Goal: Transaction & Acquisition: Book appointment/travel/reservation

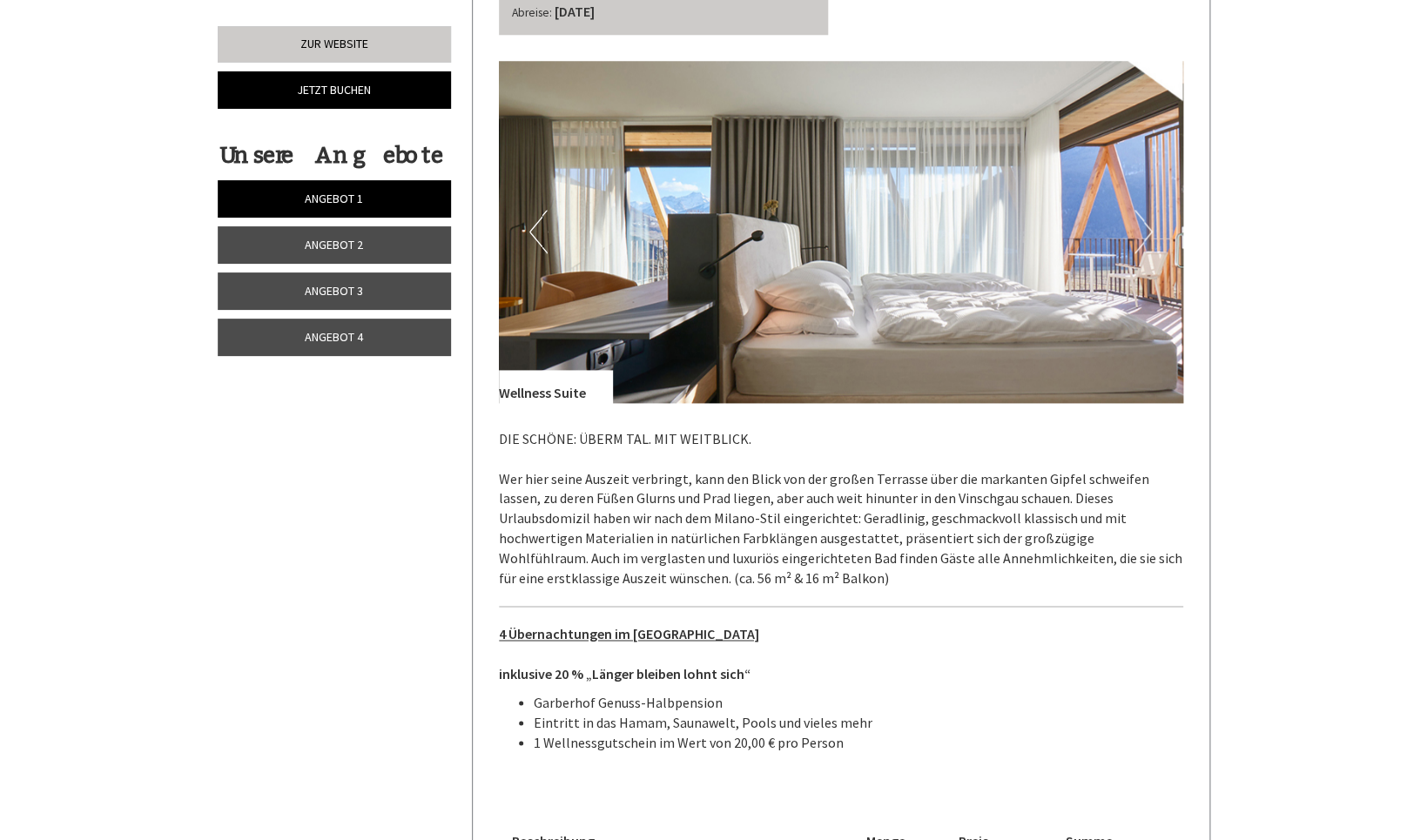
scroll to position [3633, 0]
click at [1145, 226] on button "Next" at bounding box center [1143, 233] width 18 height 44
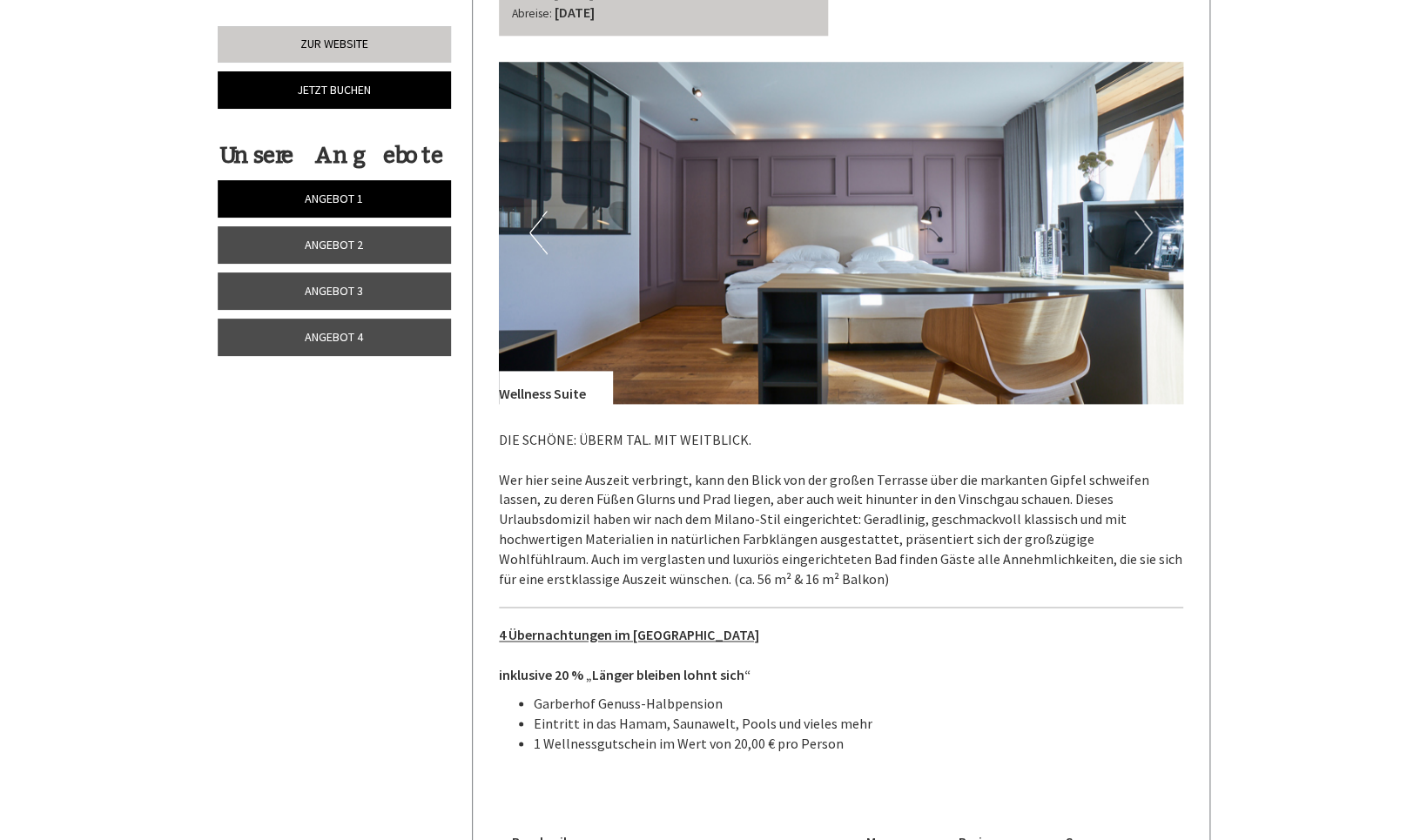
click at [1145, 226] on button "Next" at bounding box center [1143, 233] width 18 height 44
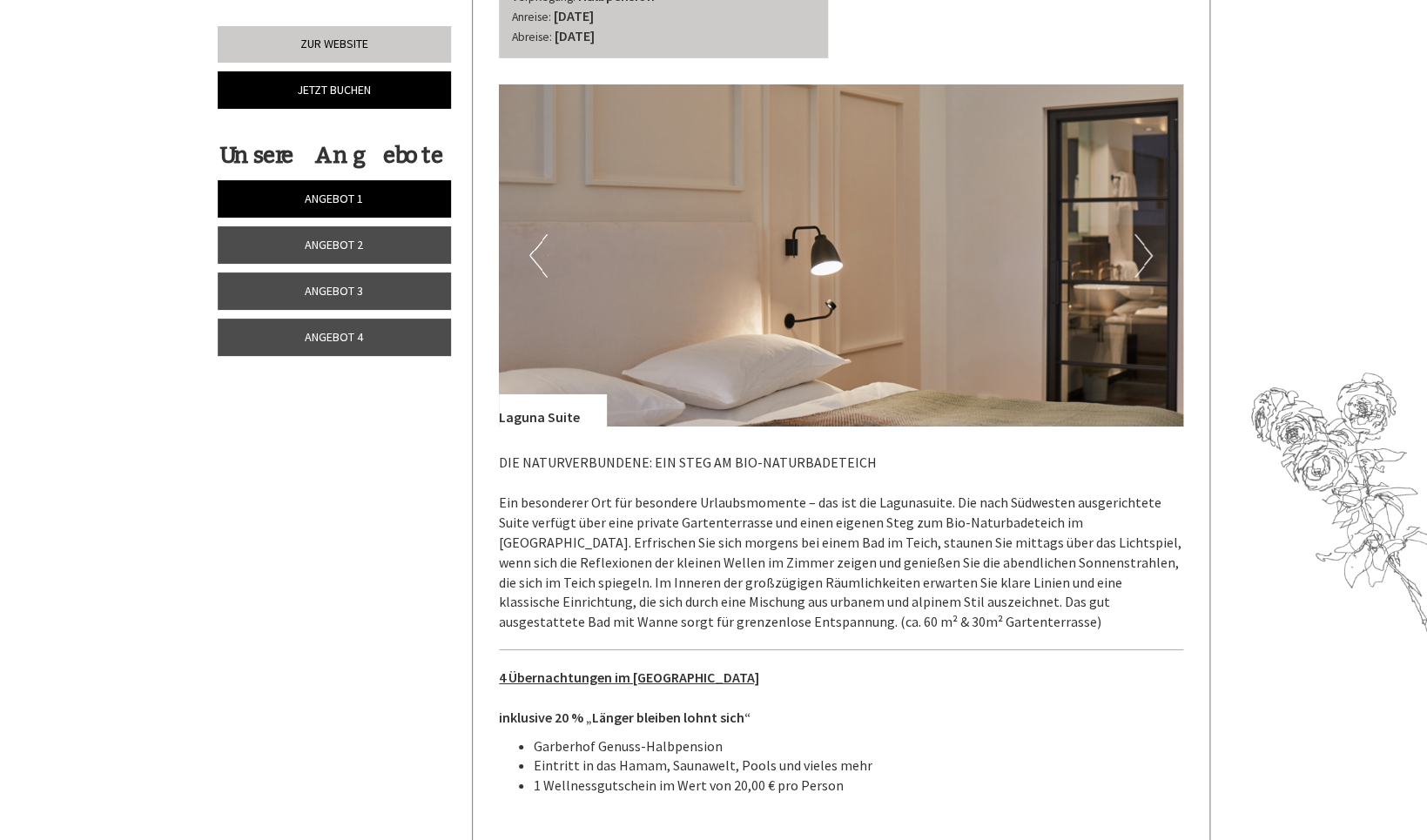
scroll to position [2257, 0]
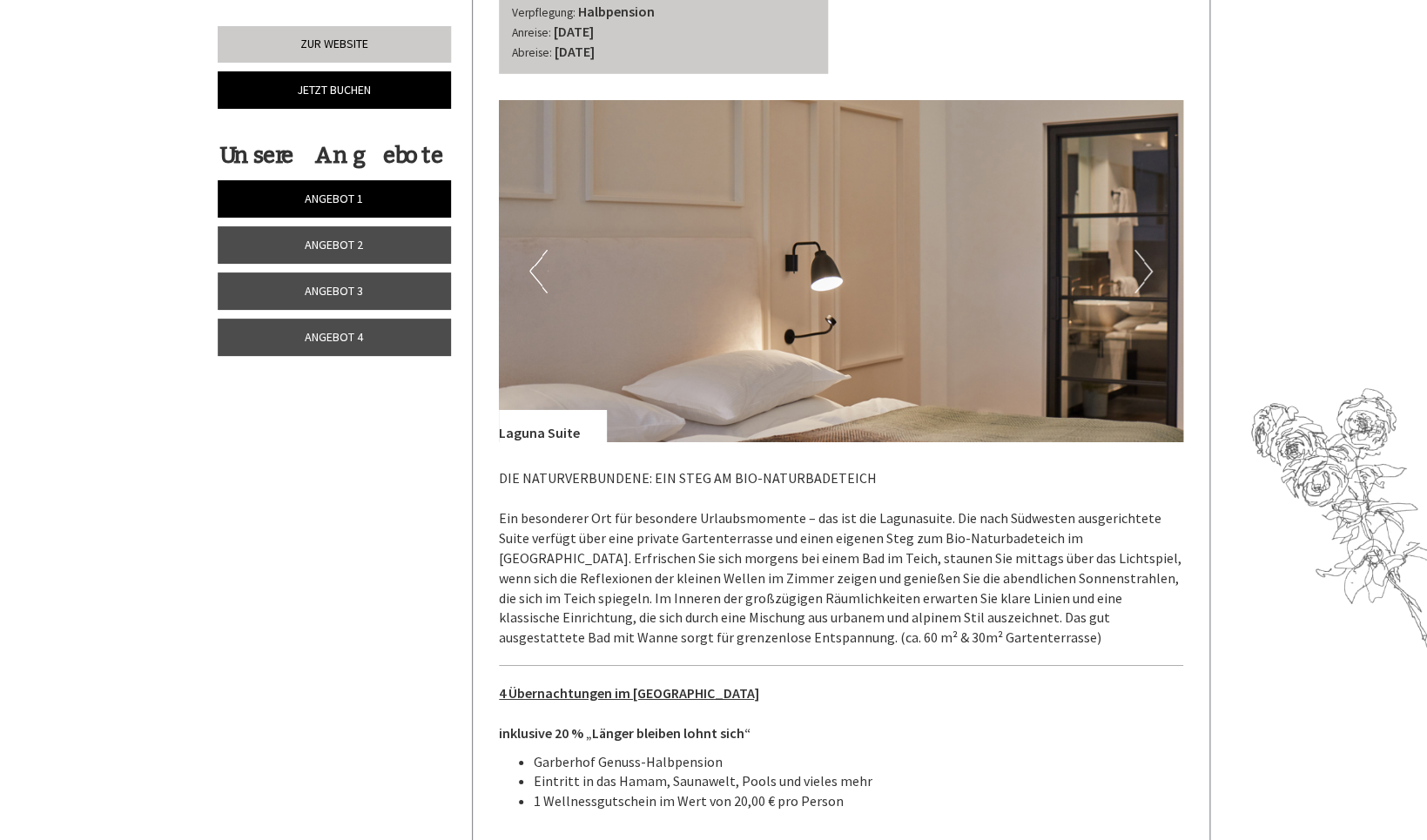
click at [1152, 257] on button "Next" at bounding box center [1143, 272] width 18 height 44
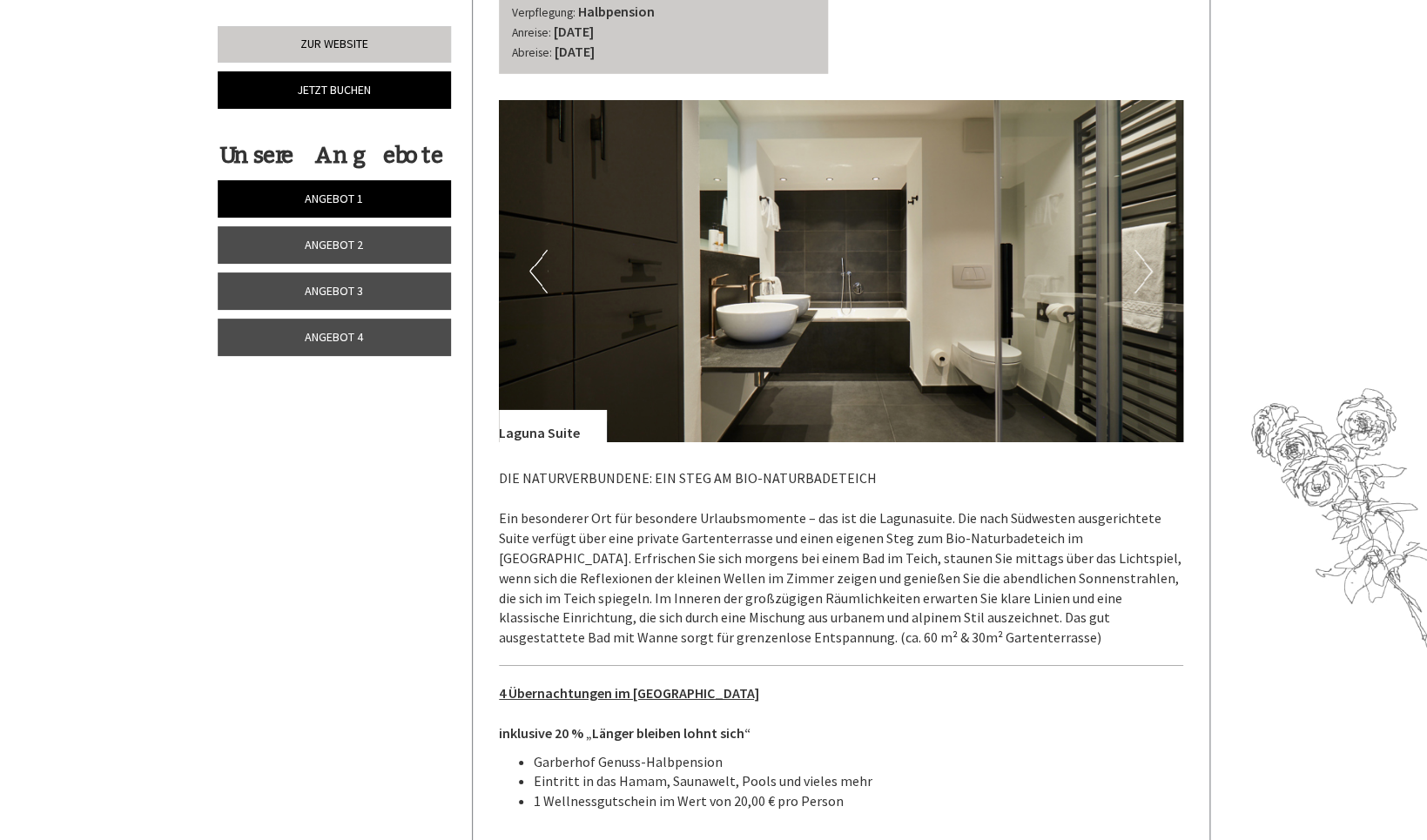
click at [1152, 257] on button "Next" at bounding box center [1143, 272] width 18 height 44
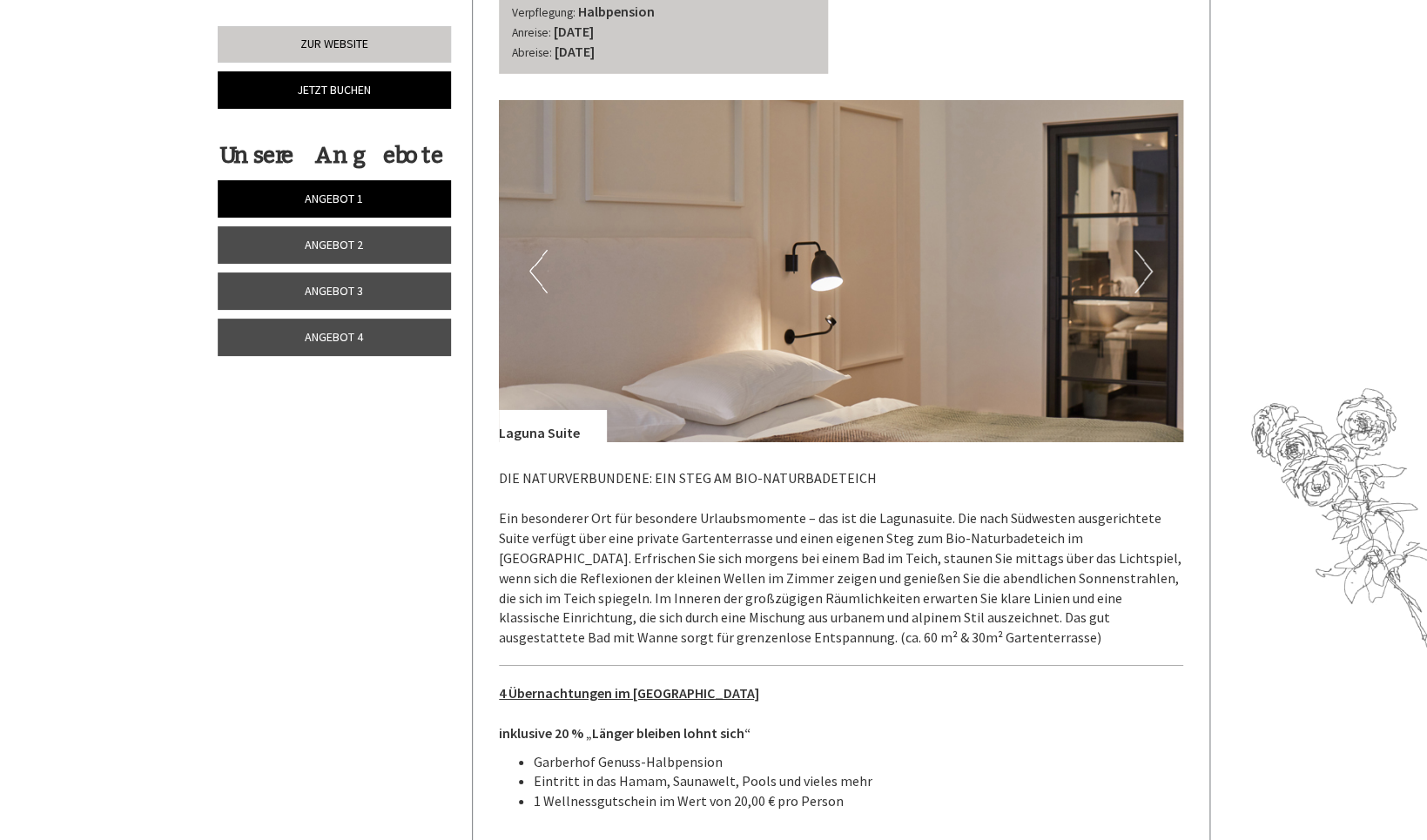
click at [1152, 257] on button "Next" at bounding box center [1143, 272] width 18 height 44
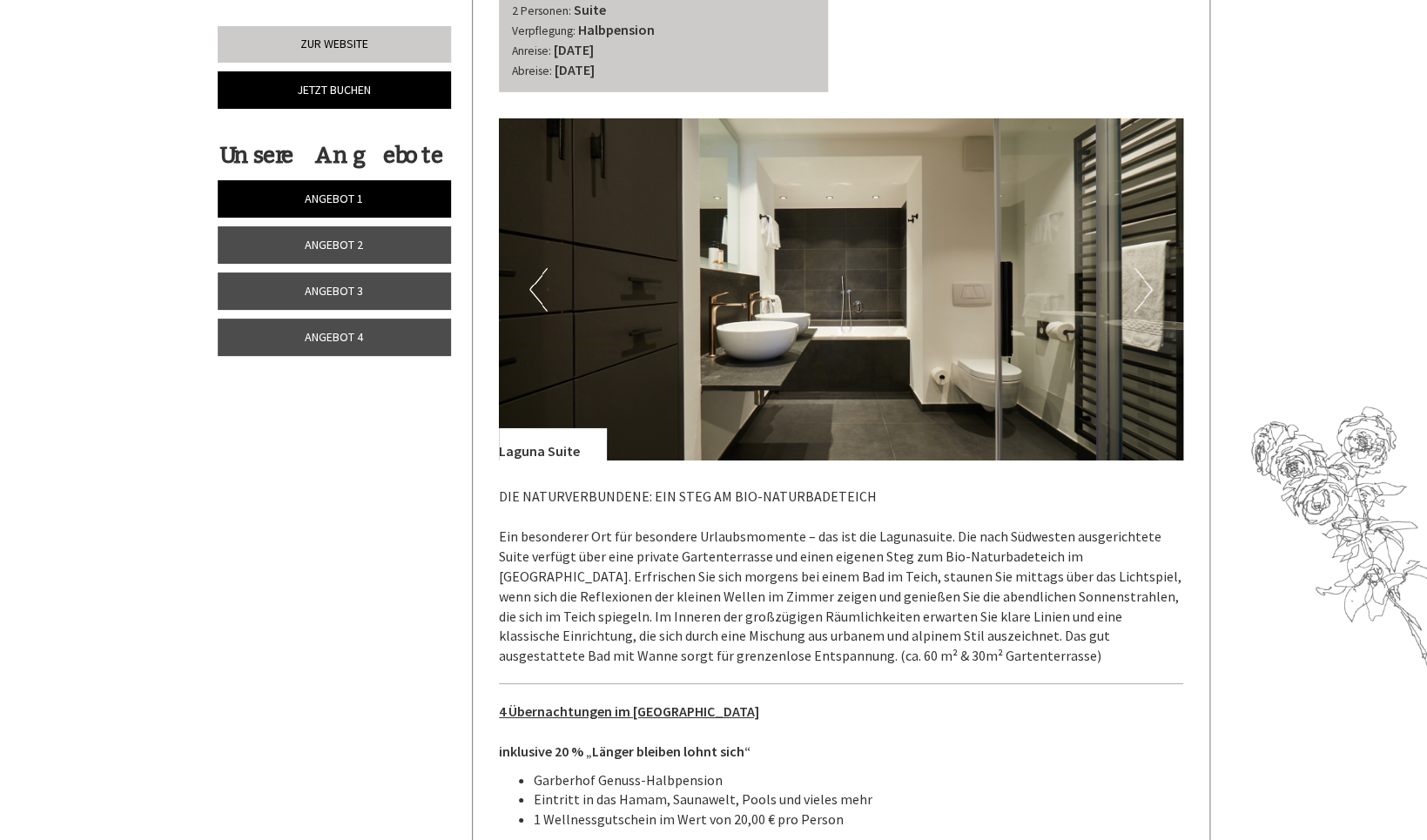
scroll to position [2252, 0]
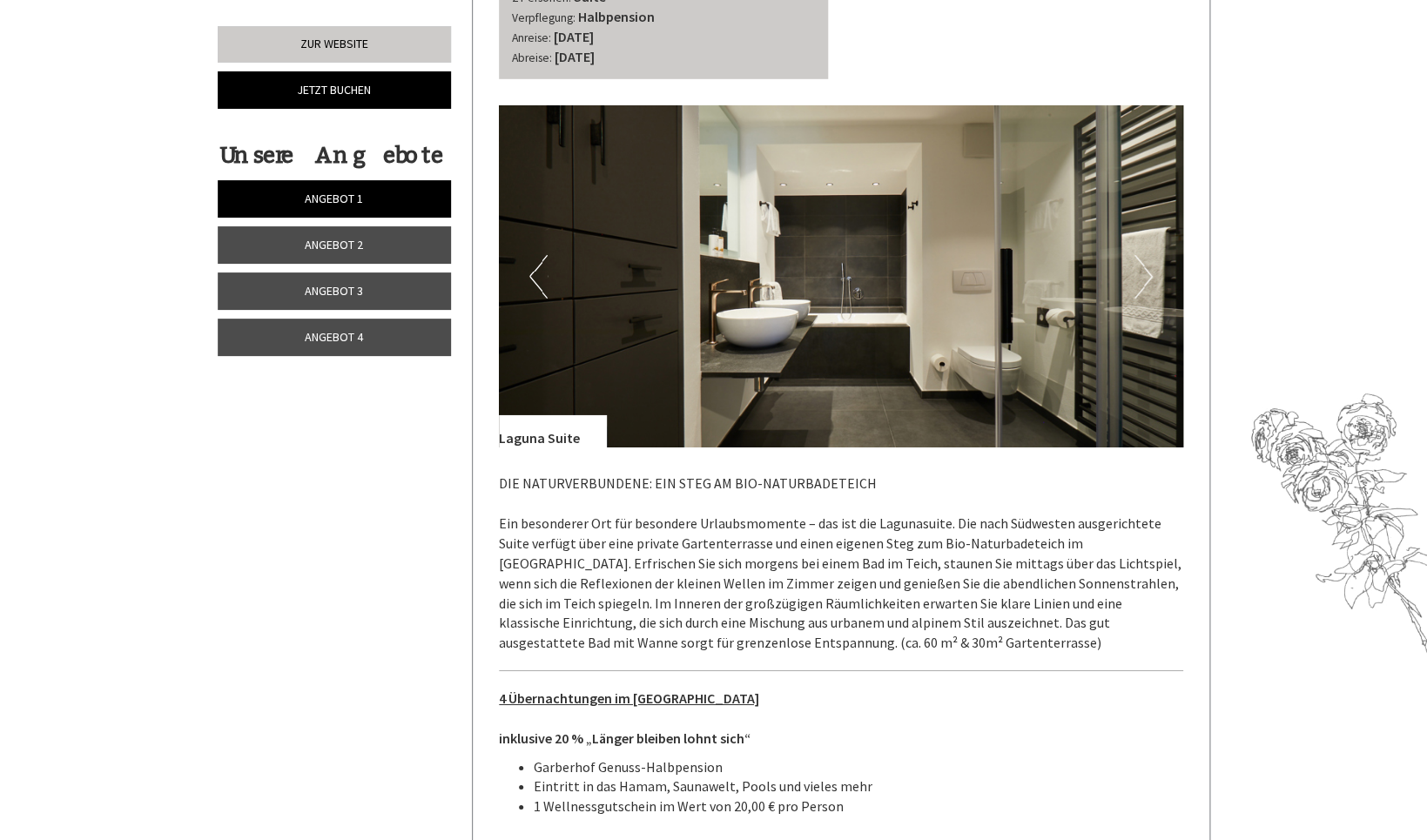
click at [1147, 255] on button "Next" at bounding box center [1143, 277] width 18 height 44
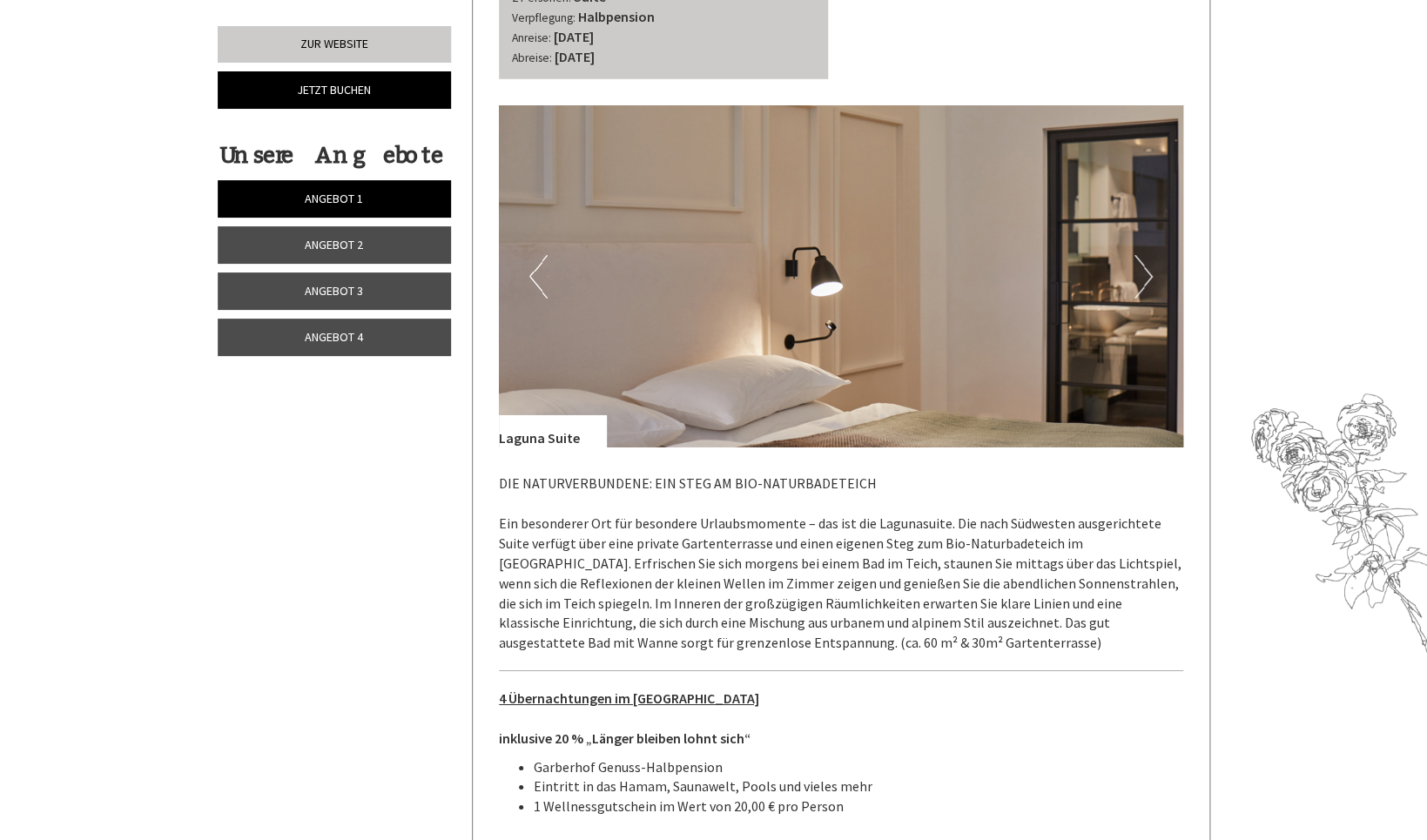
click at [1147, 255] on button "Next" at bounding box center [1143, 277] width 18 height 44
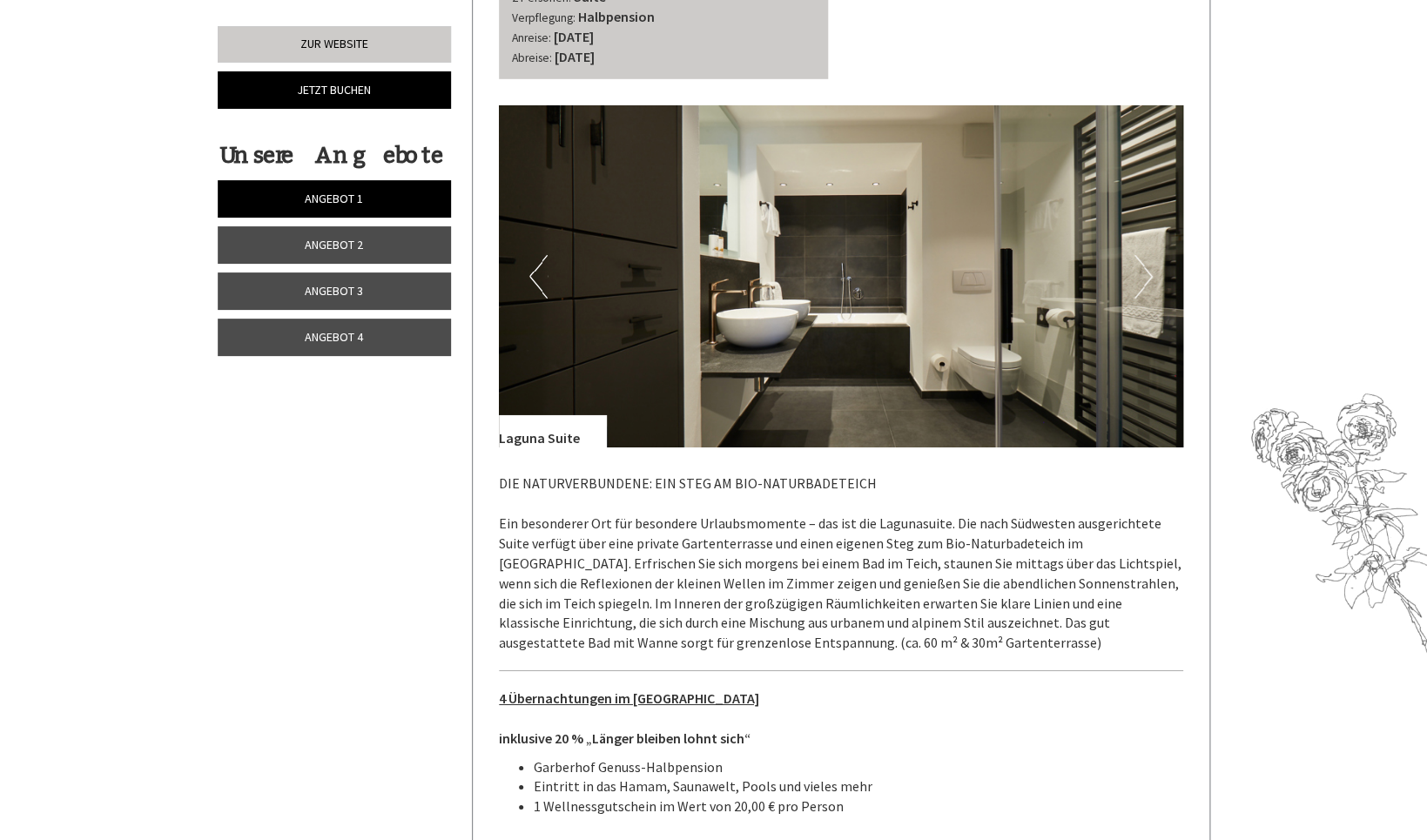
click at [1145, 256] on button "Next" at bounding box center [1143, 277] width 18 height 44
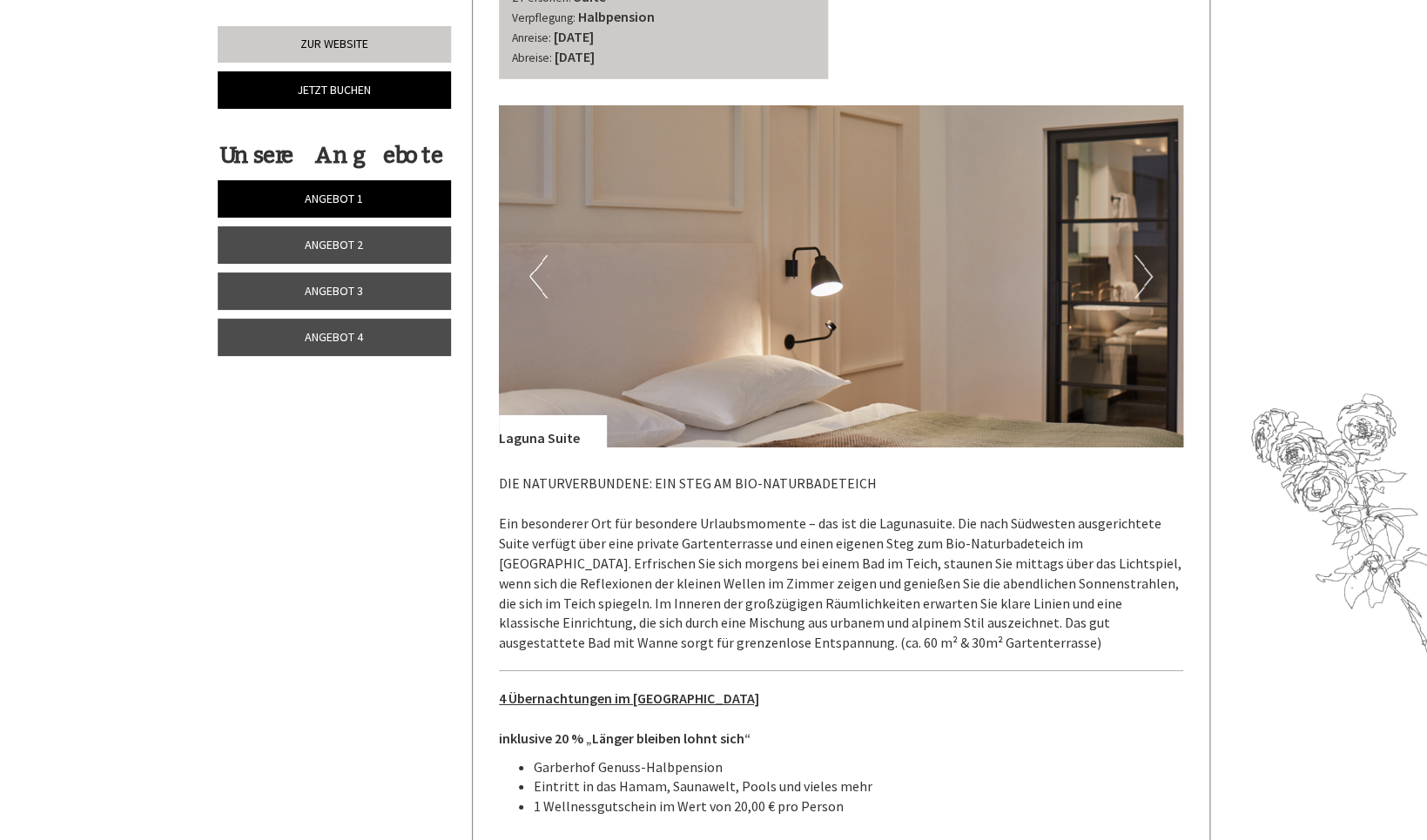
click at [1145, 256] on button "Next" at bounding box center [1143, 277] width 18 height 44
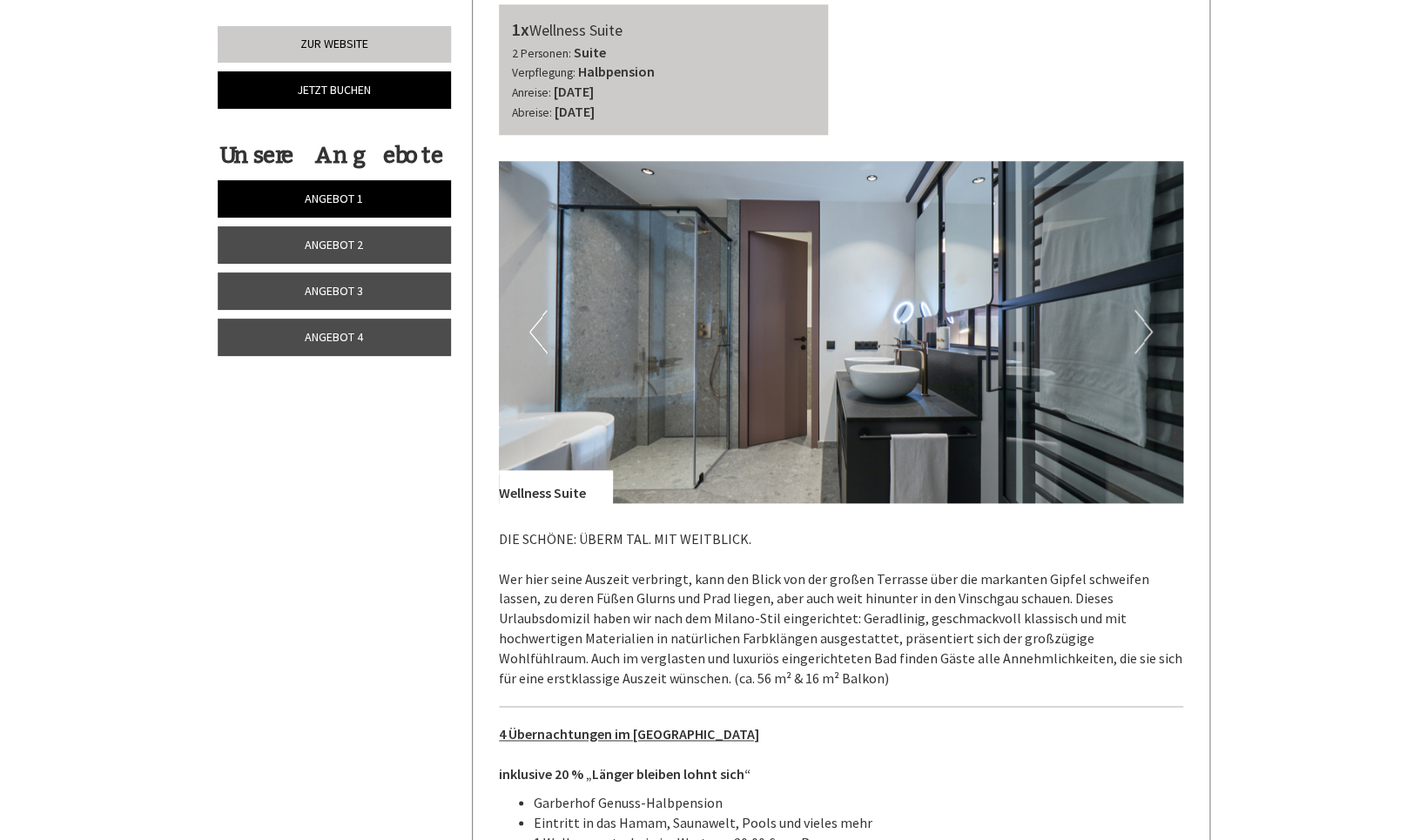
scroll to position [3527, 0]
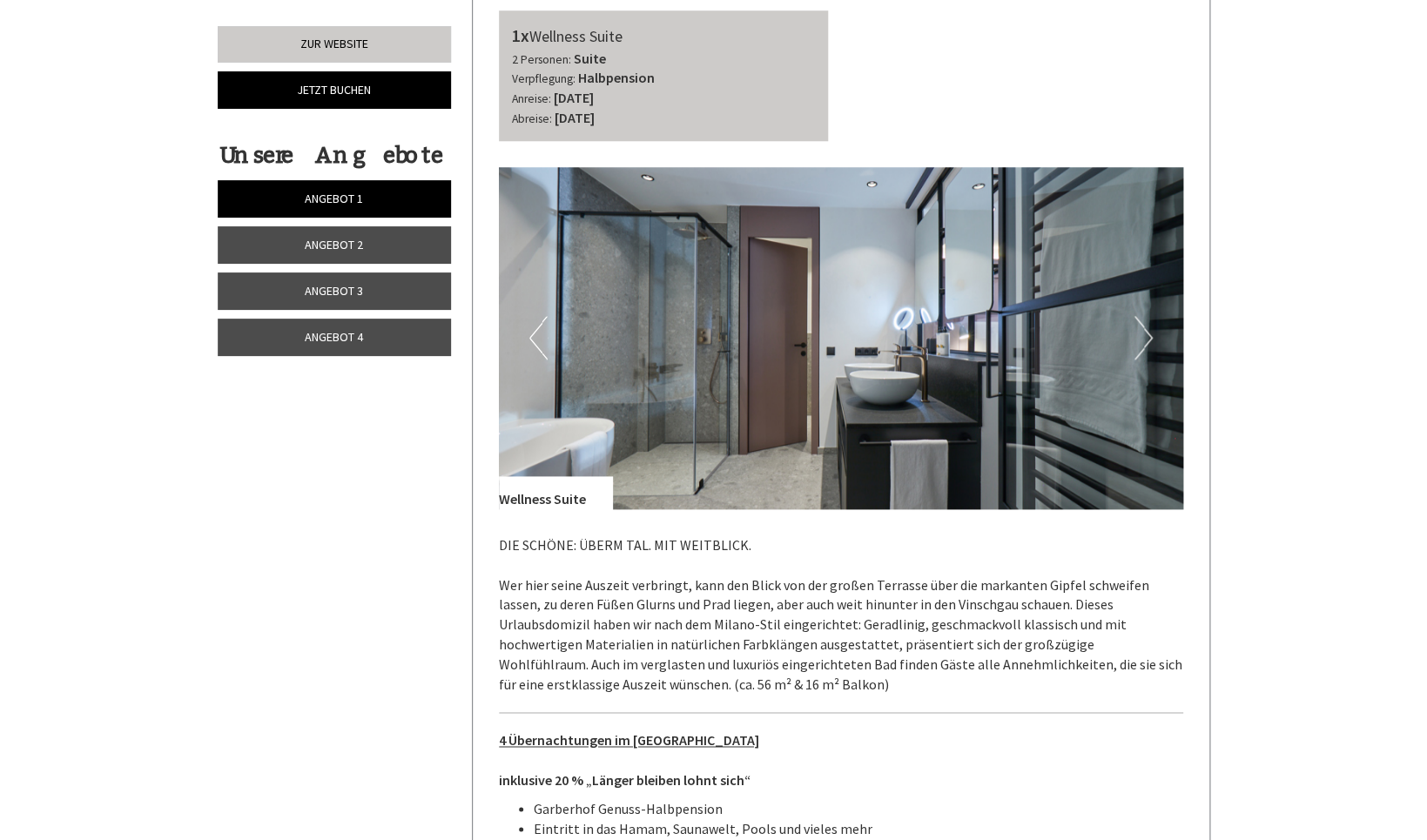
click at [1142, 321] on button "Next" at bounding box center [1143, 337] width 18 height 44
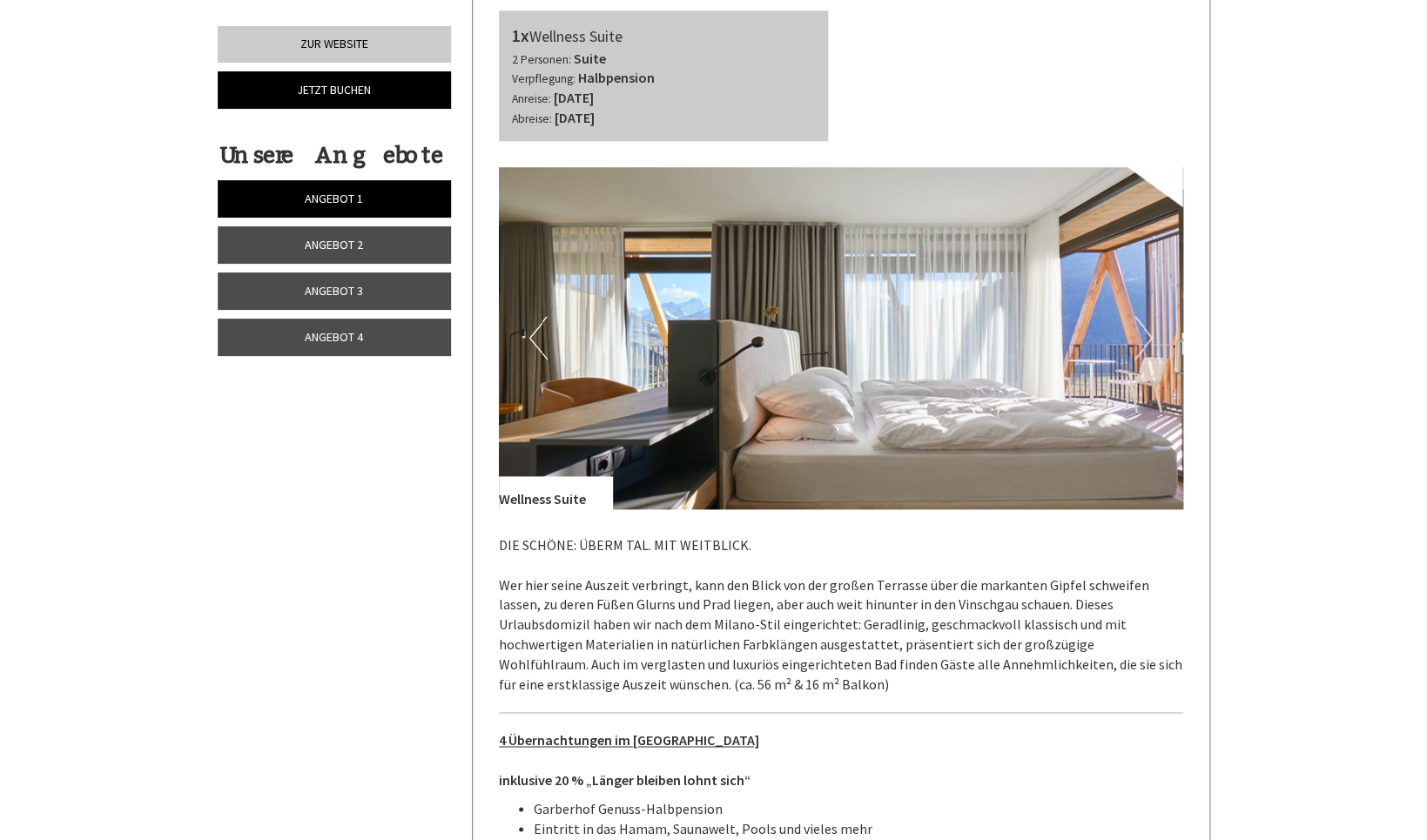
click at [1149, 322] on button "Next" at bounding box center [1143, 337] width 18 height 44
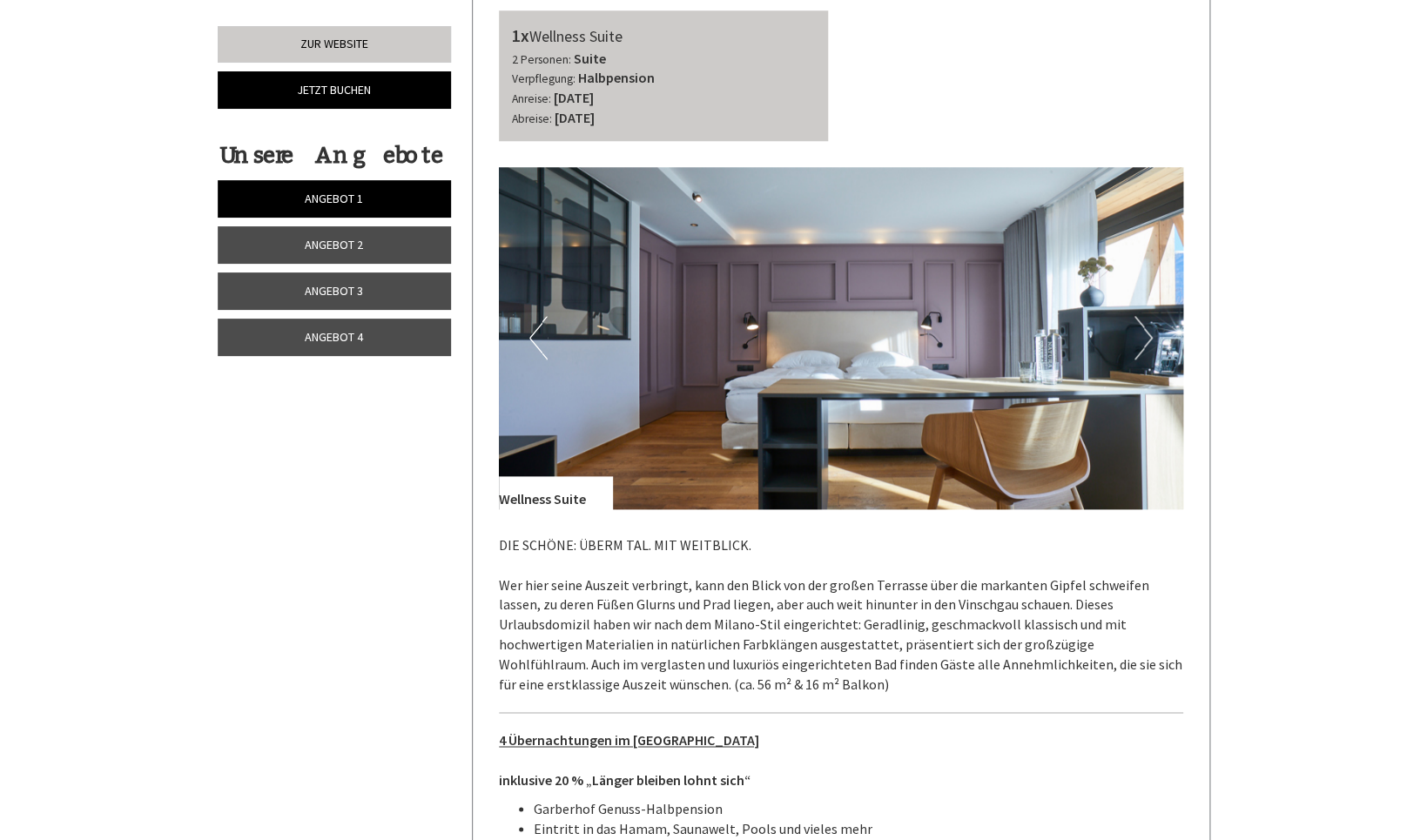
click at [1147, 315] on button "Next" at bounding box center [1143, 337] width 18 height 44
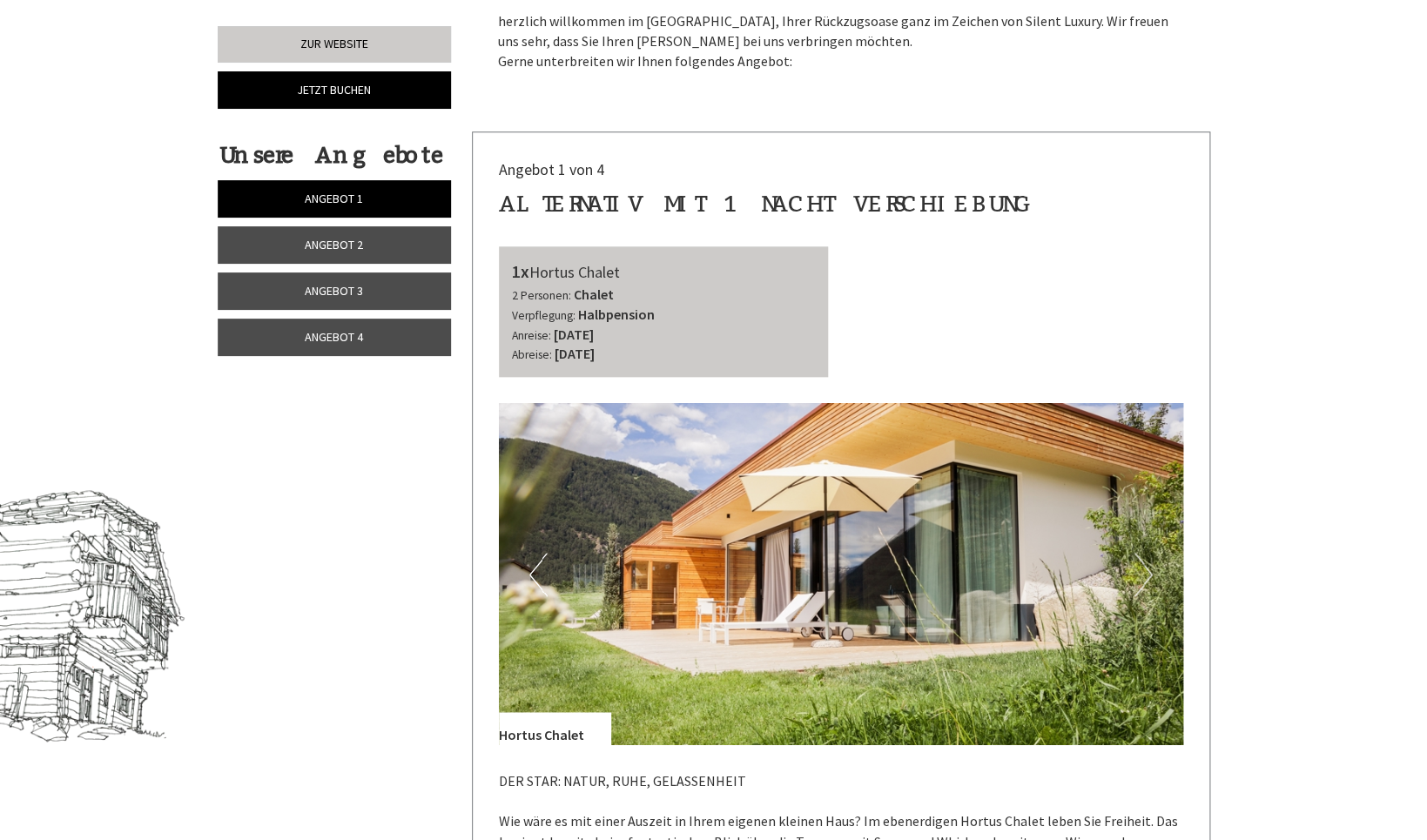
scroll to position [0, 0]
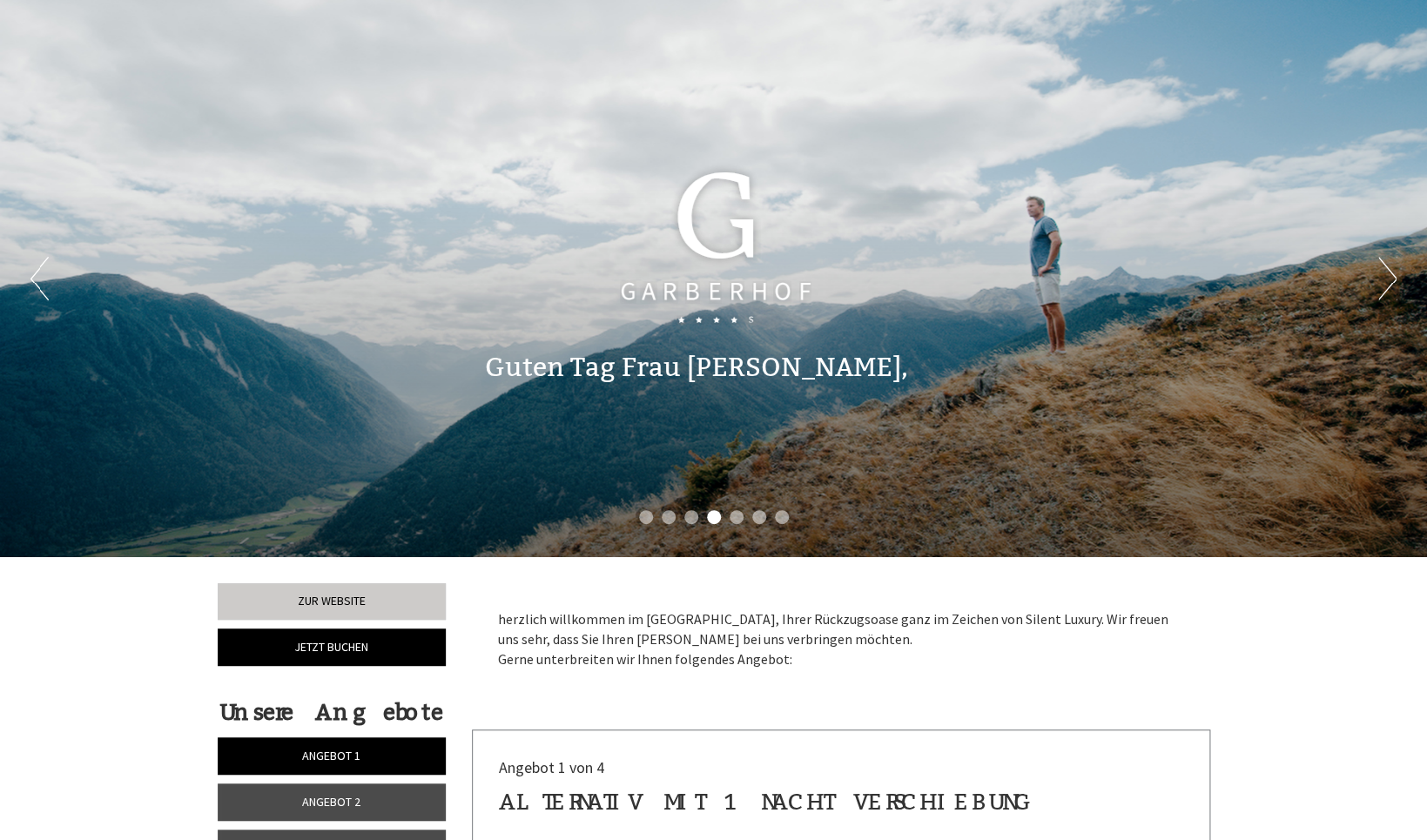
click at [1396, 277] on button "Next" at bounding box center [1387, 279] width 18 height 44
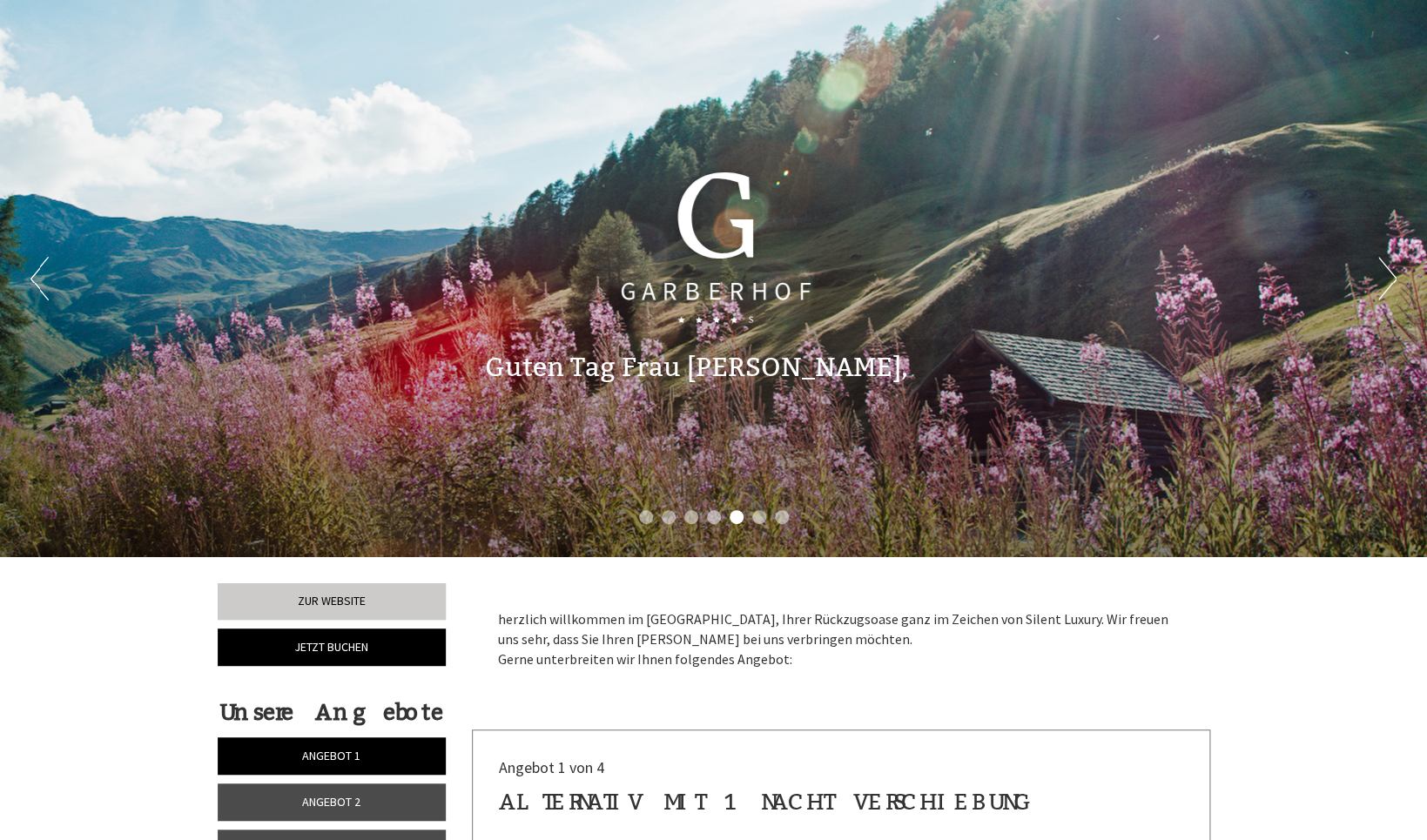
click at [1396, 277] on button "Next" at bounding box center [1387, 279] width 18 height 44
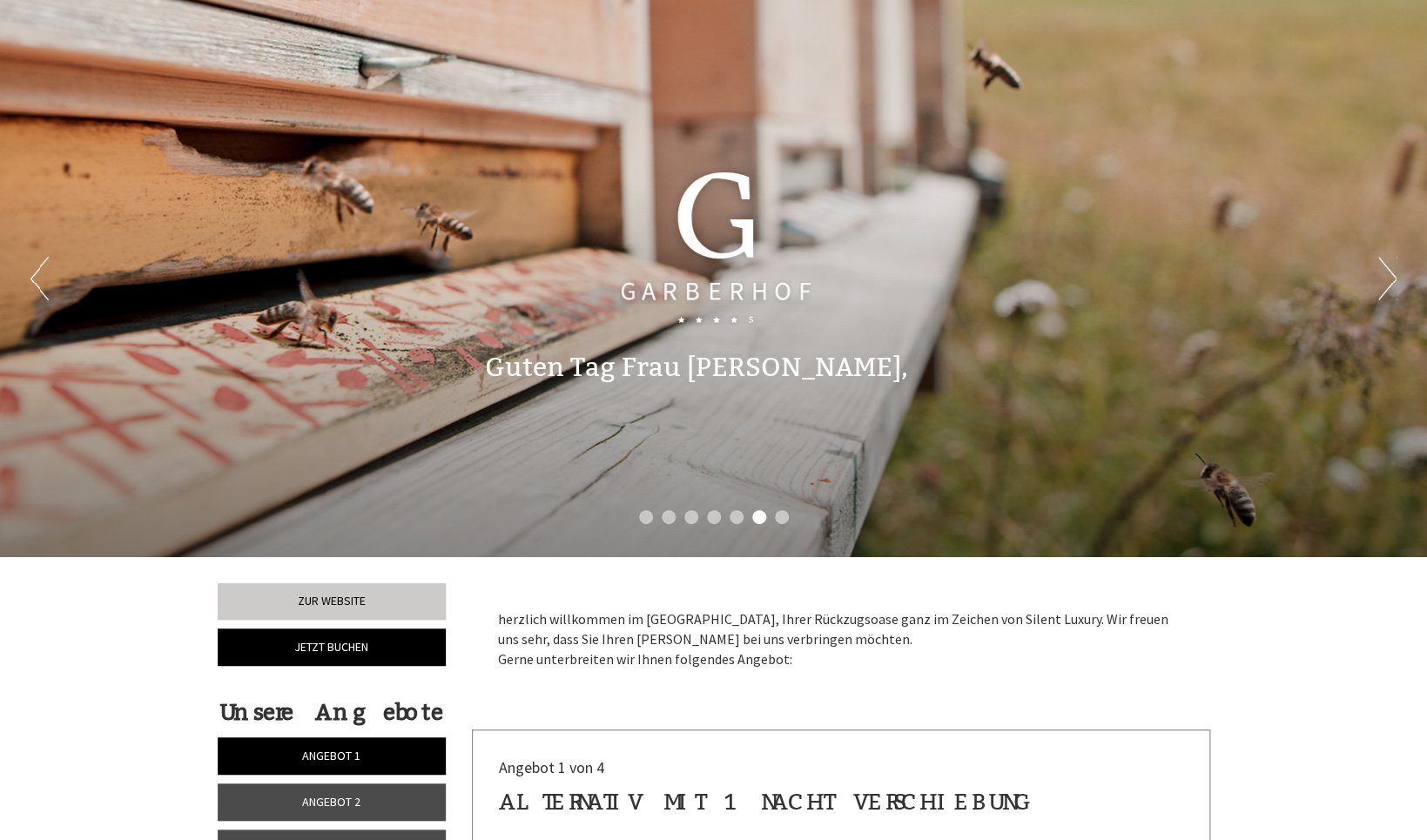
click at [1396, 277] on button "Next" at bounding box center [1387, 279] width 18 height 44
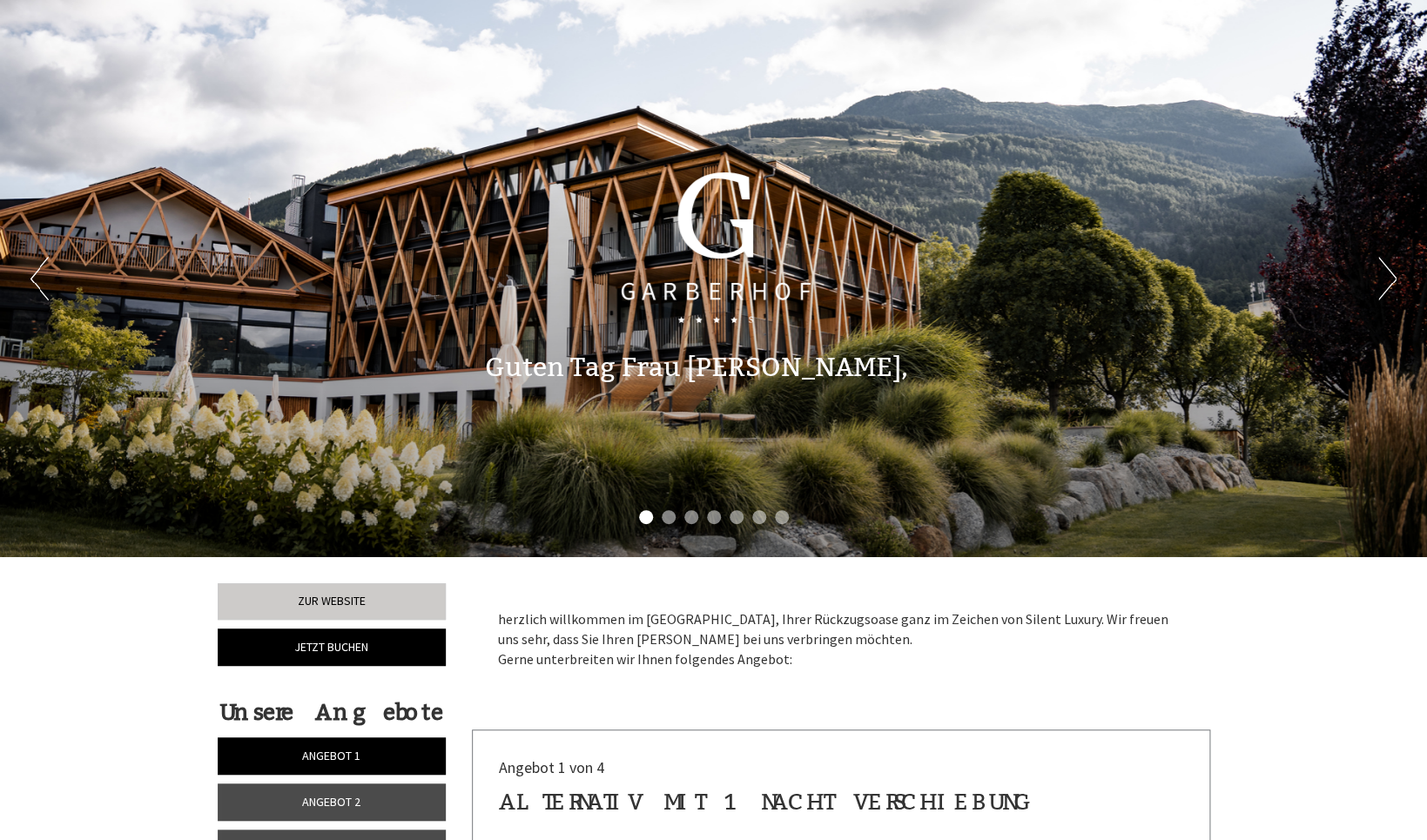
click at [1396, 277] on button "Next" at bounding box center [1387, 279] width 18 height 44
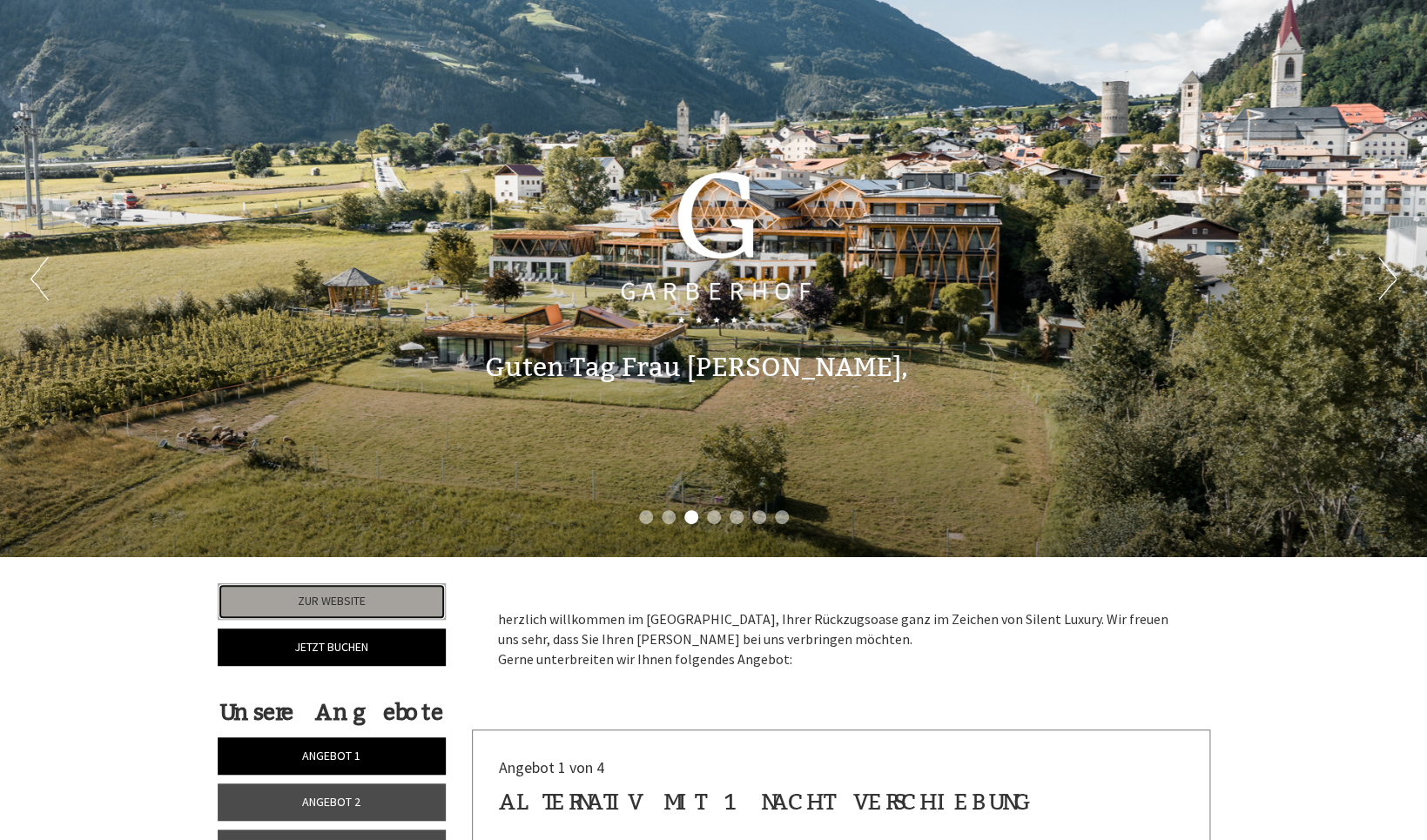
click at [360, 598] on link "Zur Website" at bounding box center [332, 601] width 229 height 37
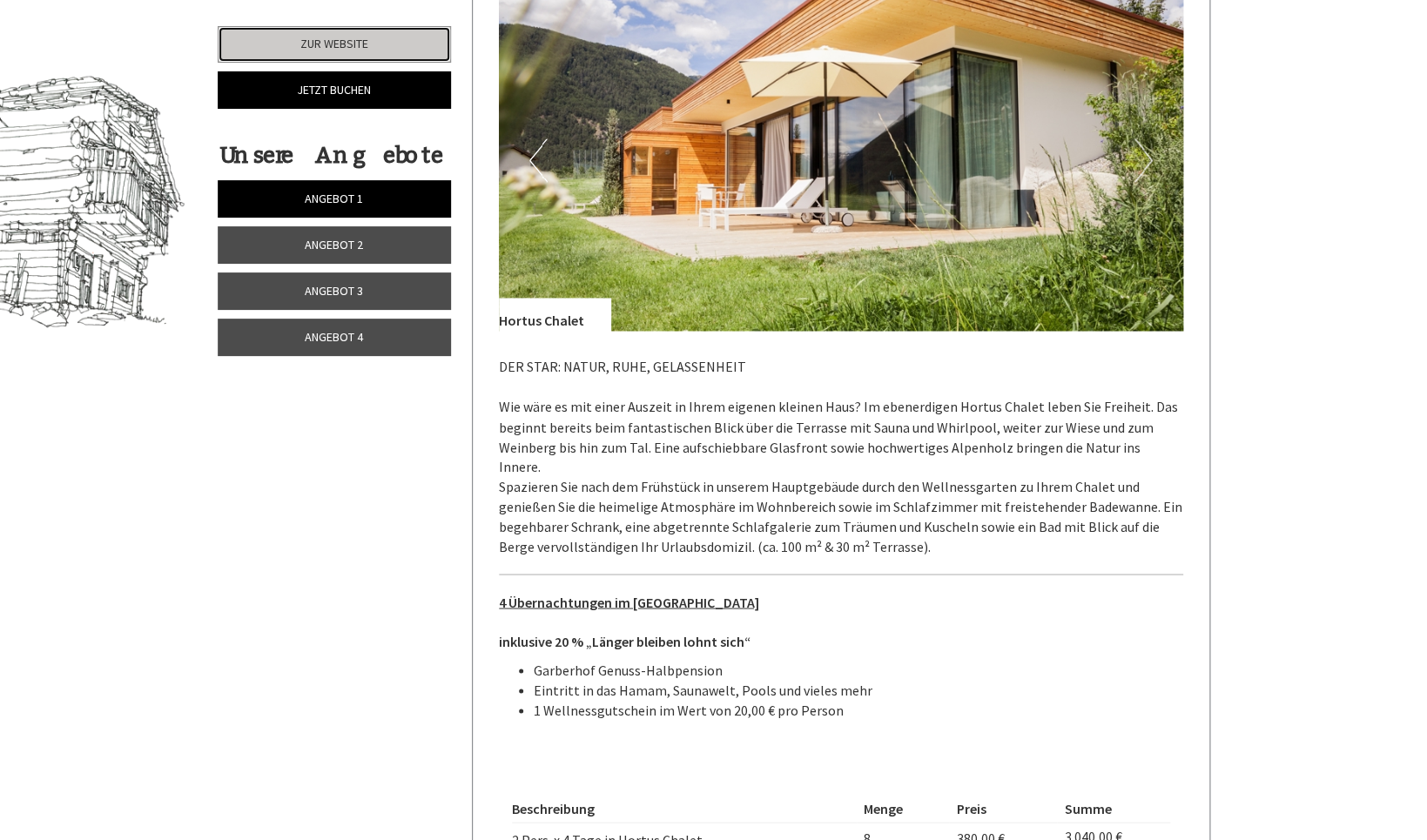
scroll to position [1043, 0]
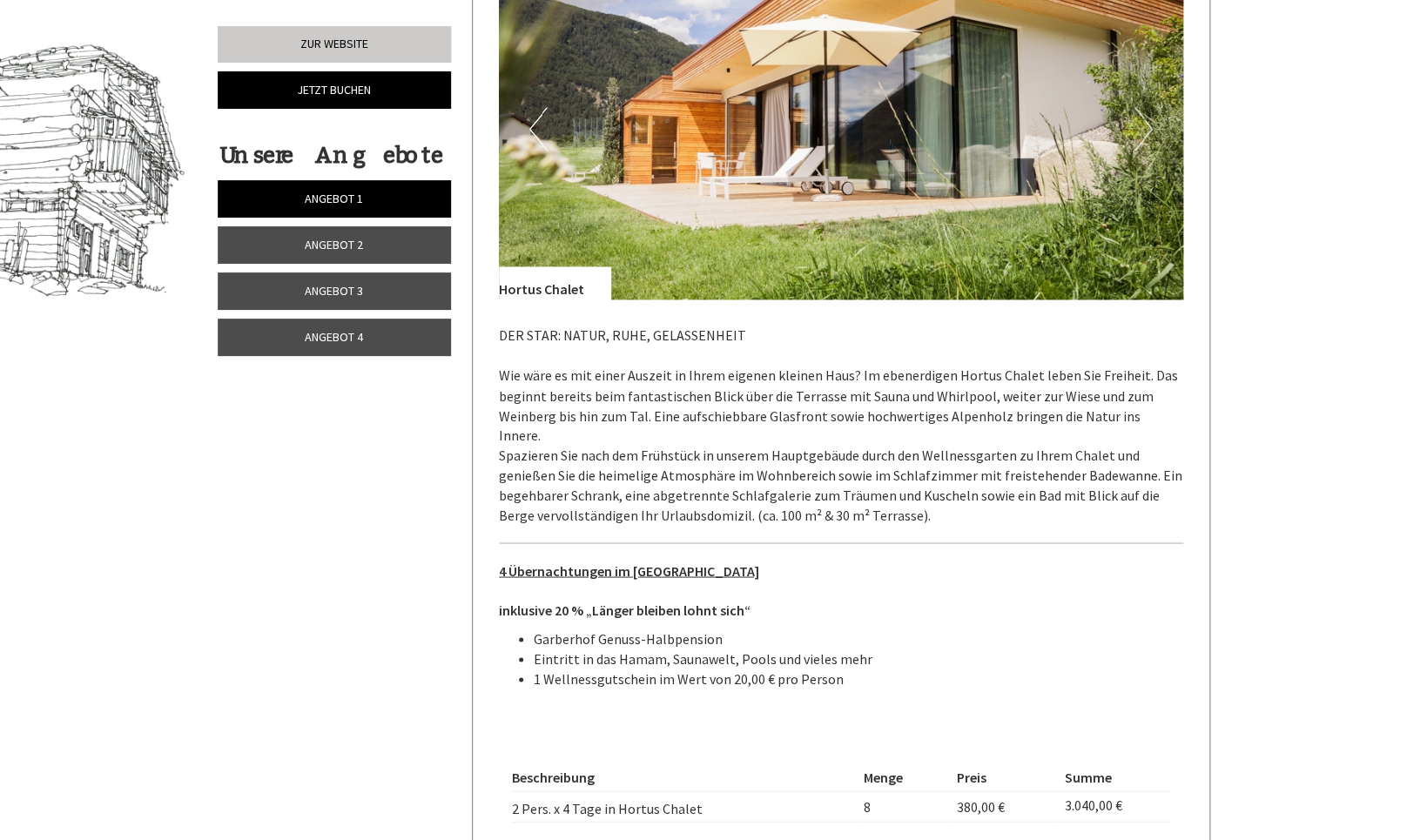
click at [424, 257] on link "Angebot 2" at bounding box center [335, 245] width 234 height 37
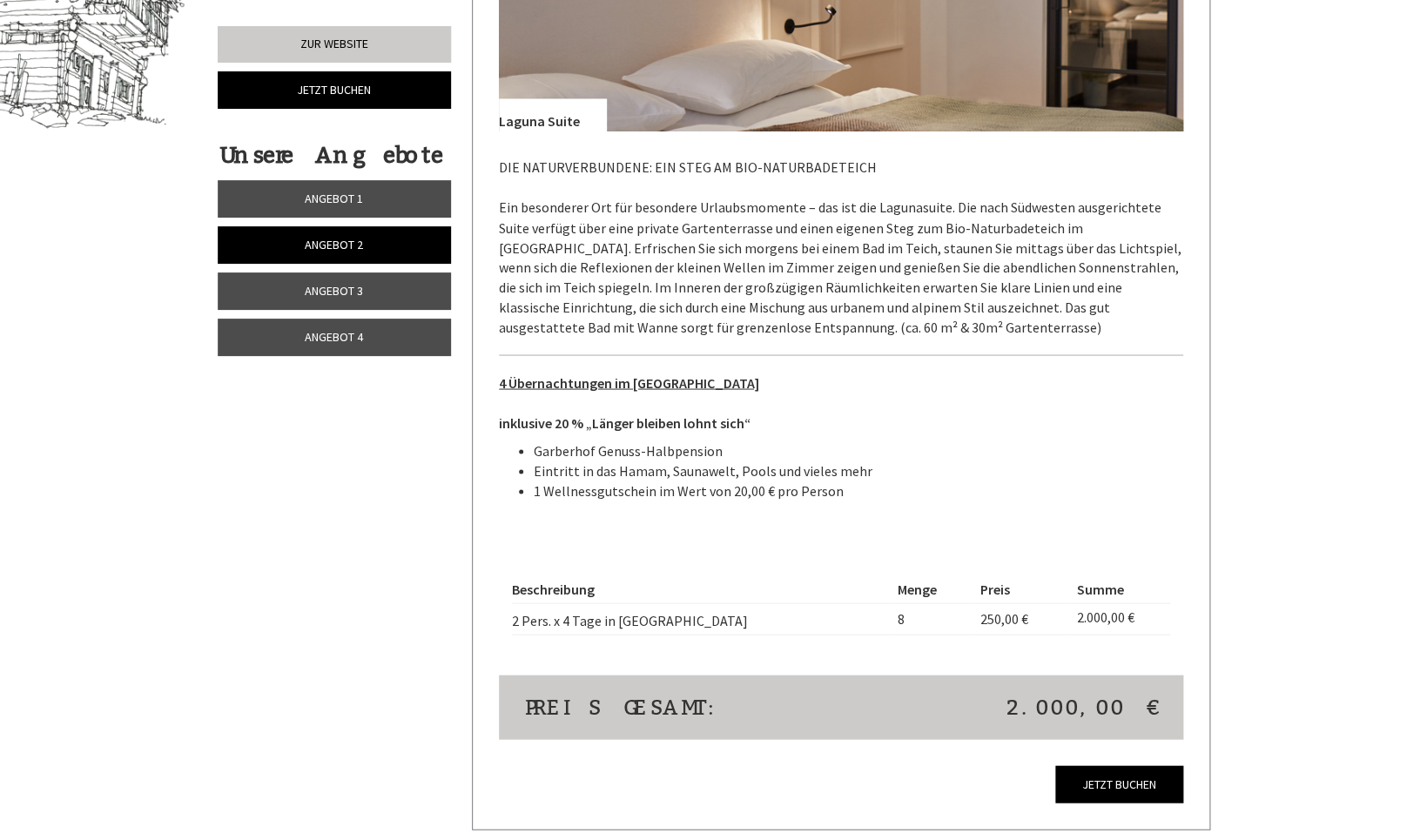
scroll to position [1214, 0]
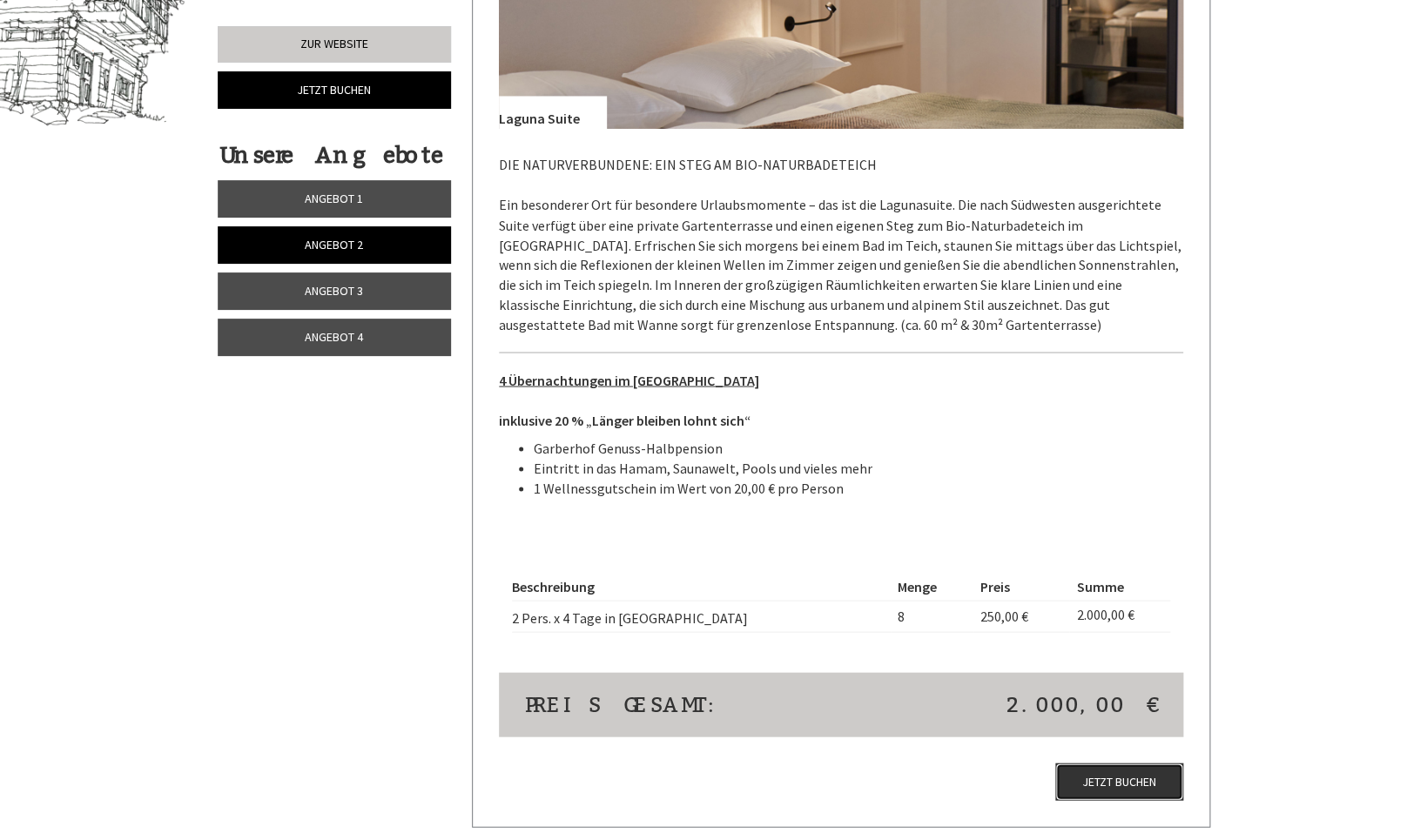
click at [1130, 786] on link "Jetzt buchen" at bounding box center [1118, 781] width 128 height 37
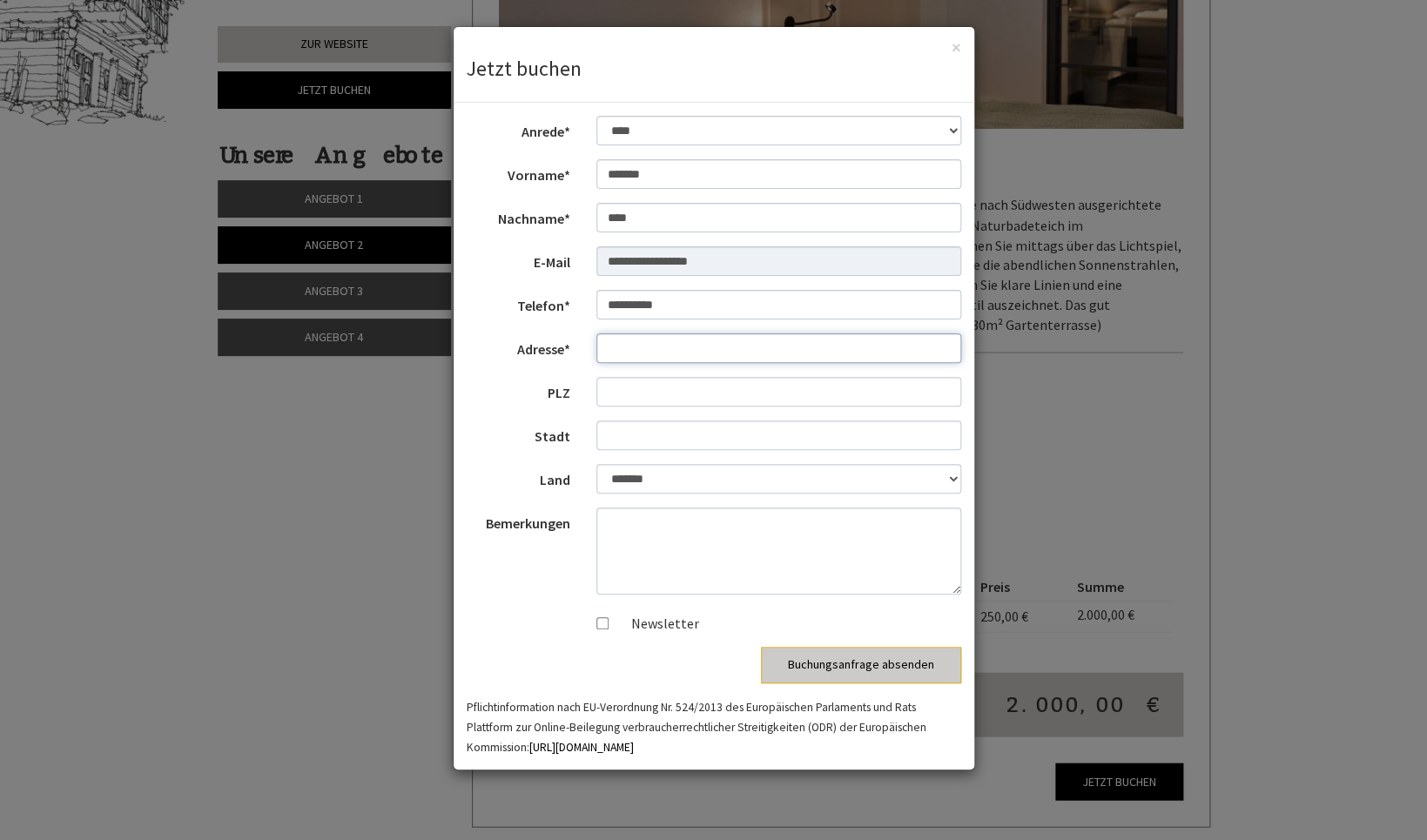
click at [654, 351] on input "Adresse*" at bounding box center [778, 348] width 364 height 30
click at [611, 308] on input "**********" at bounding box center [778, 305] width 364 height 30
type input "**********"
click at [651, 349] on input "Adresse*" at bounding box center [778, 348] width 364 height 30
type input "**********"
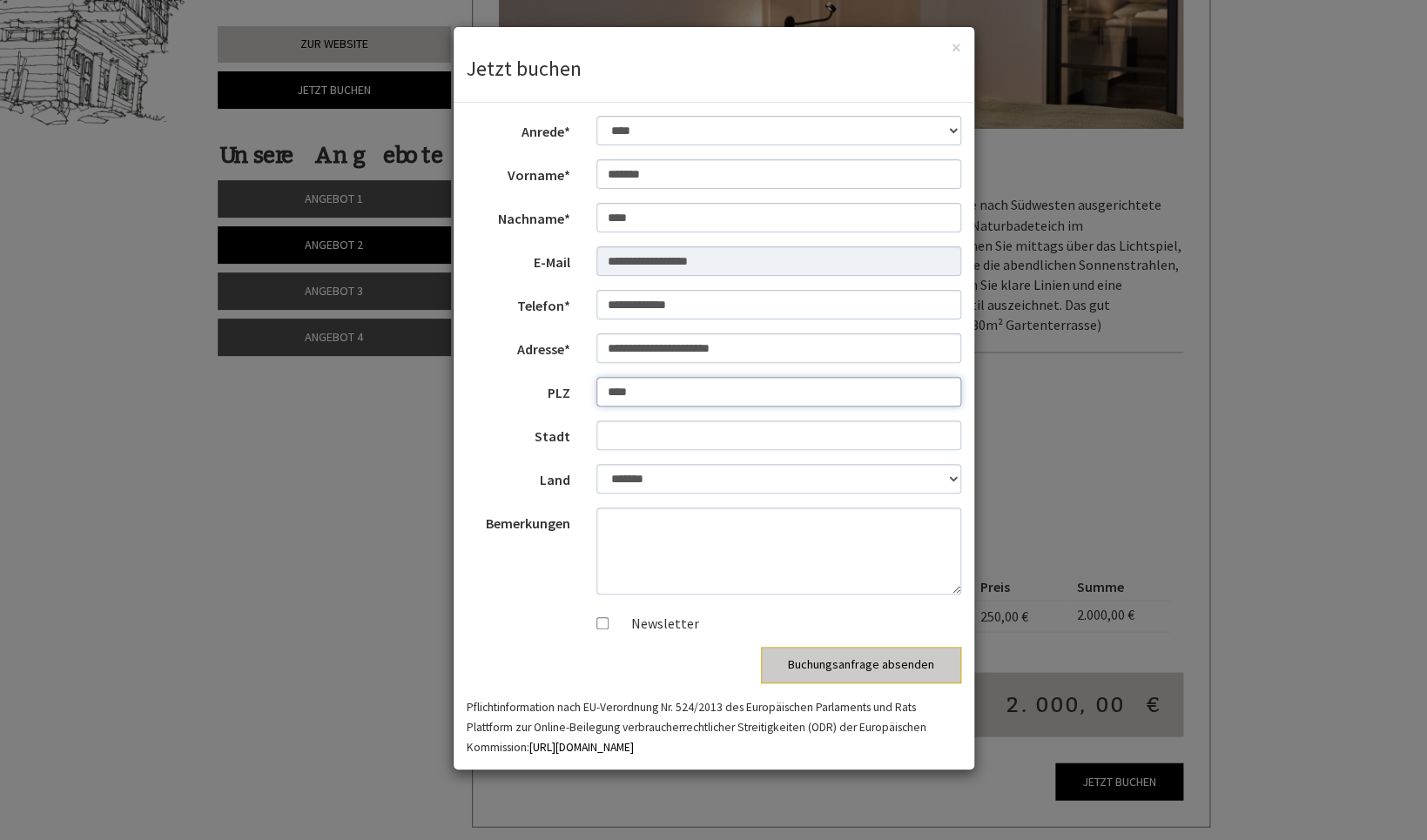
type input "****"
click at [720, 542] on textarea "Bemerkungen" at bounding box center [778, 551] width 364 height 87
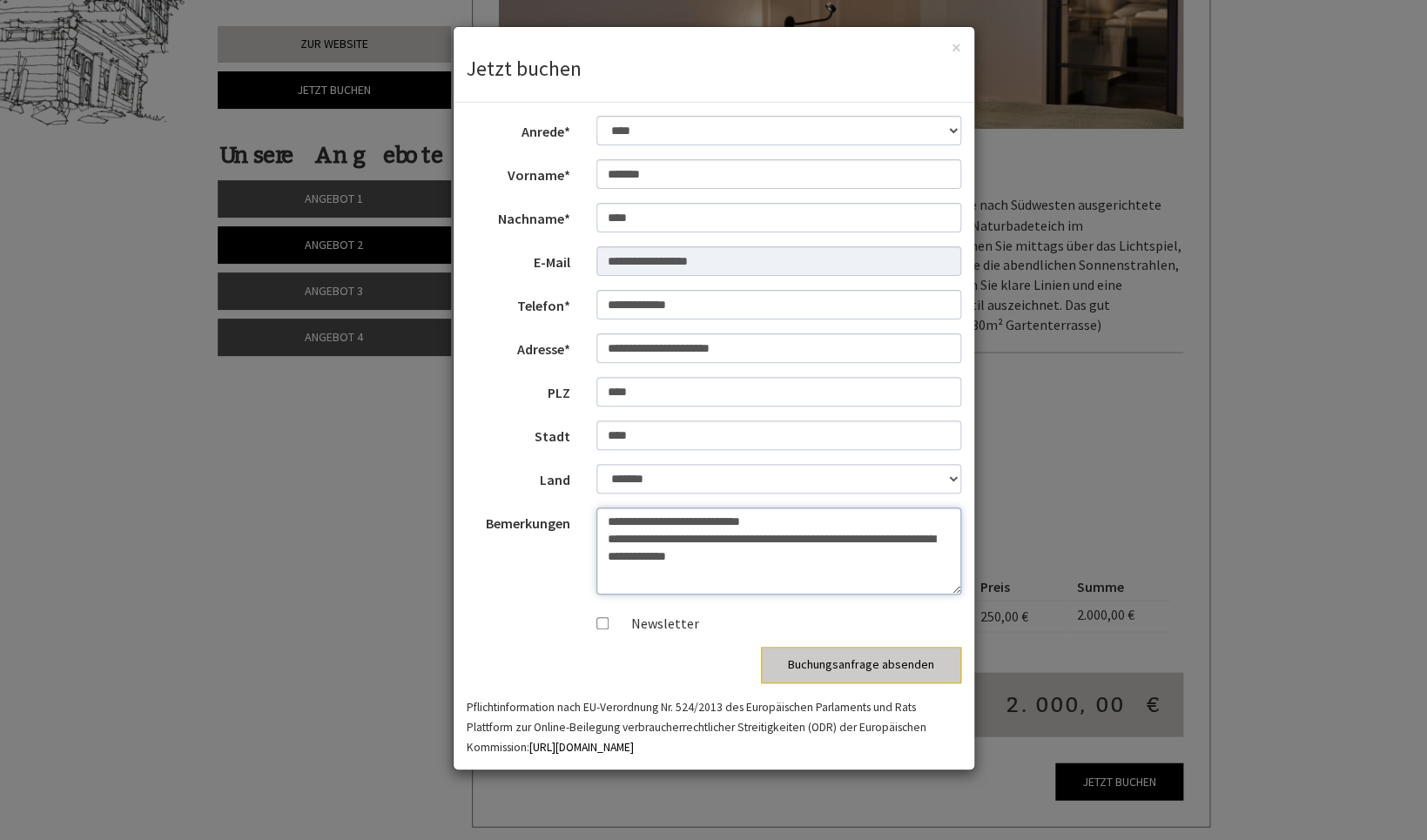
scroll to position [0, 0]
type textarea "**********"
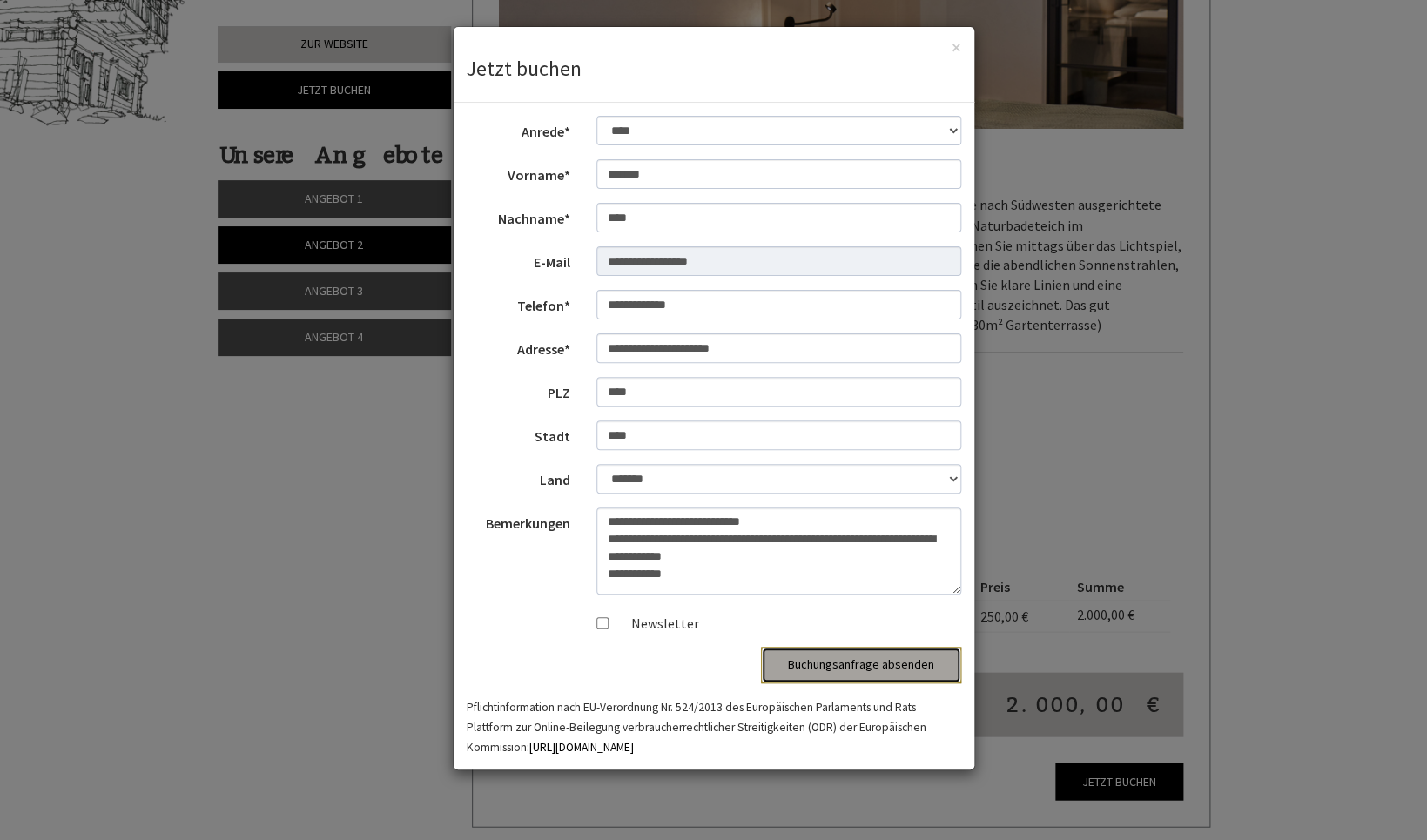
click at [835, 660] on button "Buchungsanfrage absenden" at bounding box center [861, 665] width 200 height 37
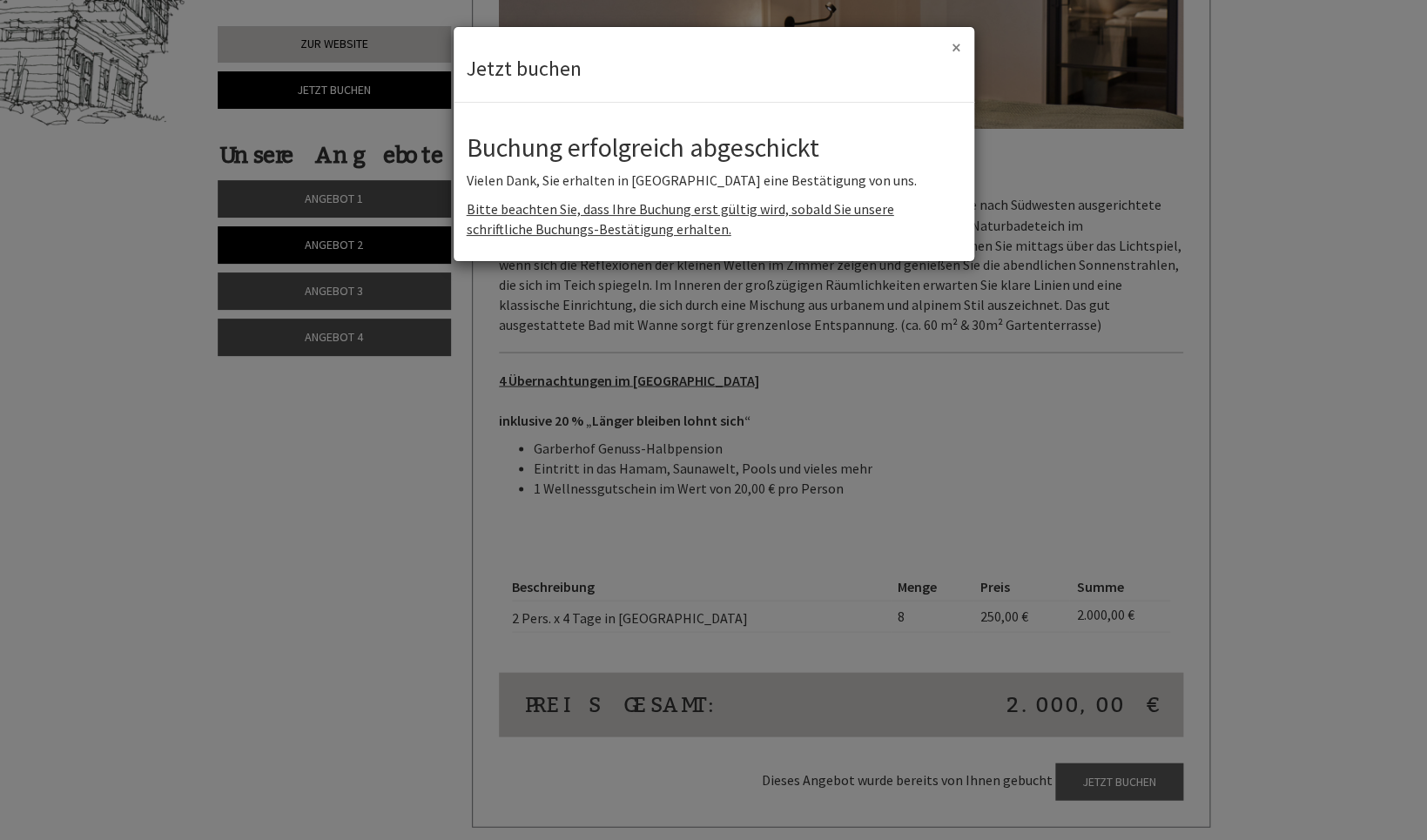
click at [960, 51] on button "×" at bounding box center [955, 47] width 10 height 18
